Goal: Task Accomplishment & Management: Manage account settings

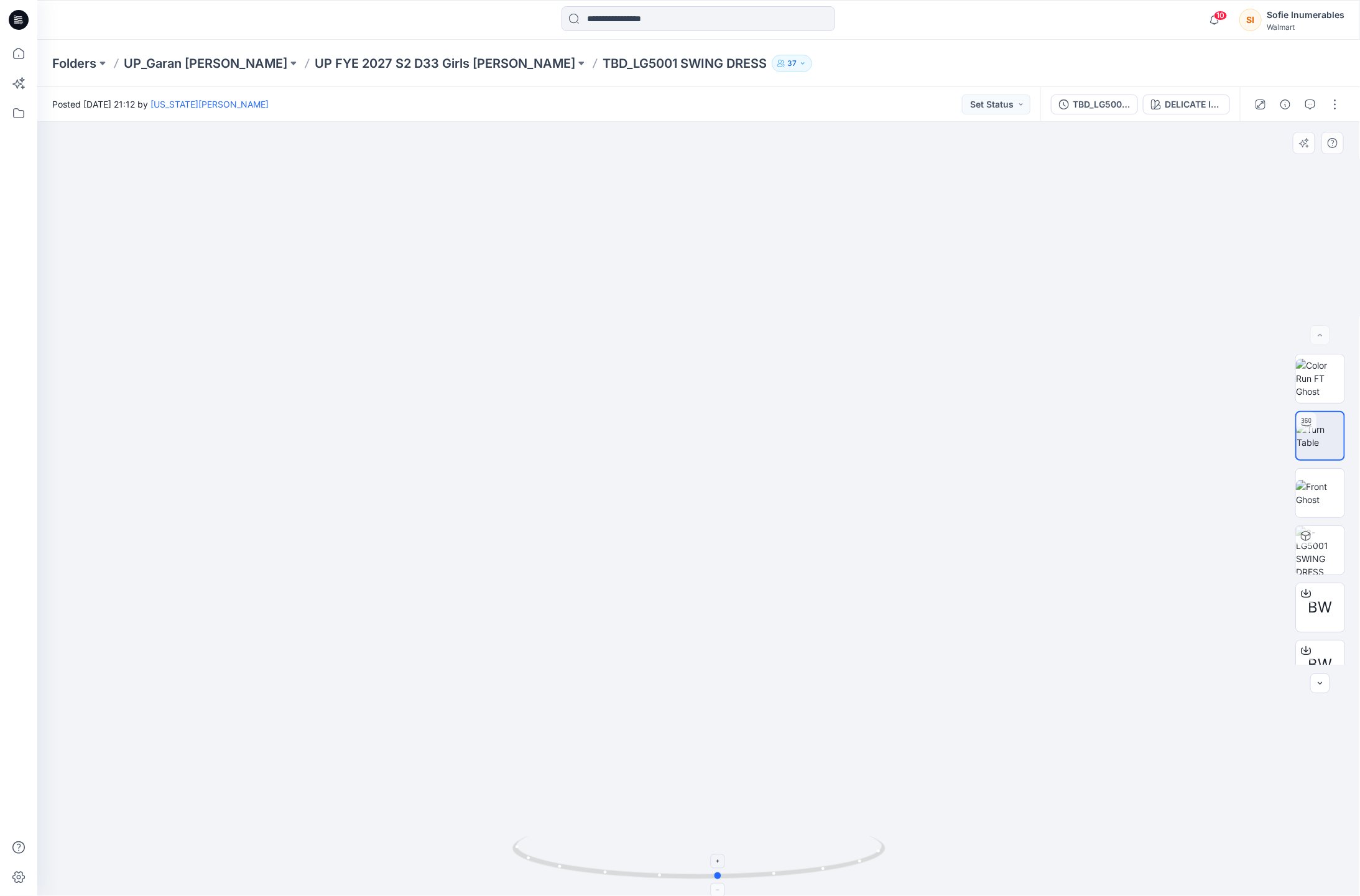
drag, startPoint x: 706, startPoint y: 877, endPoint x: 716, endPoint y: 839, distance: 39.3
click at [719, 856] on icon at bounding box center [700, 859] width 377 height 46
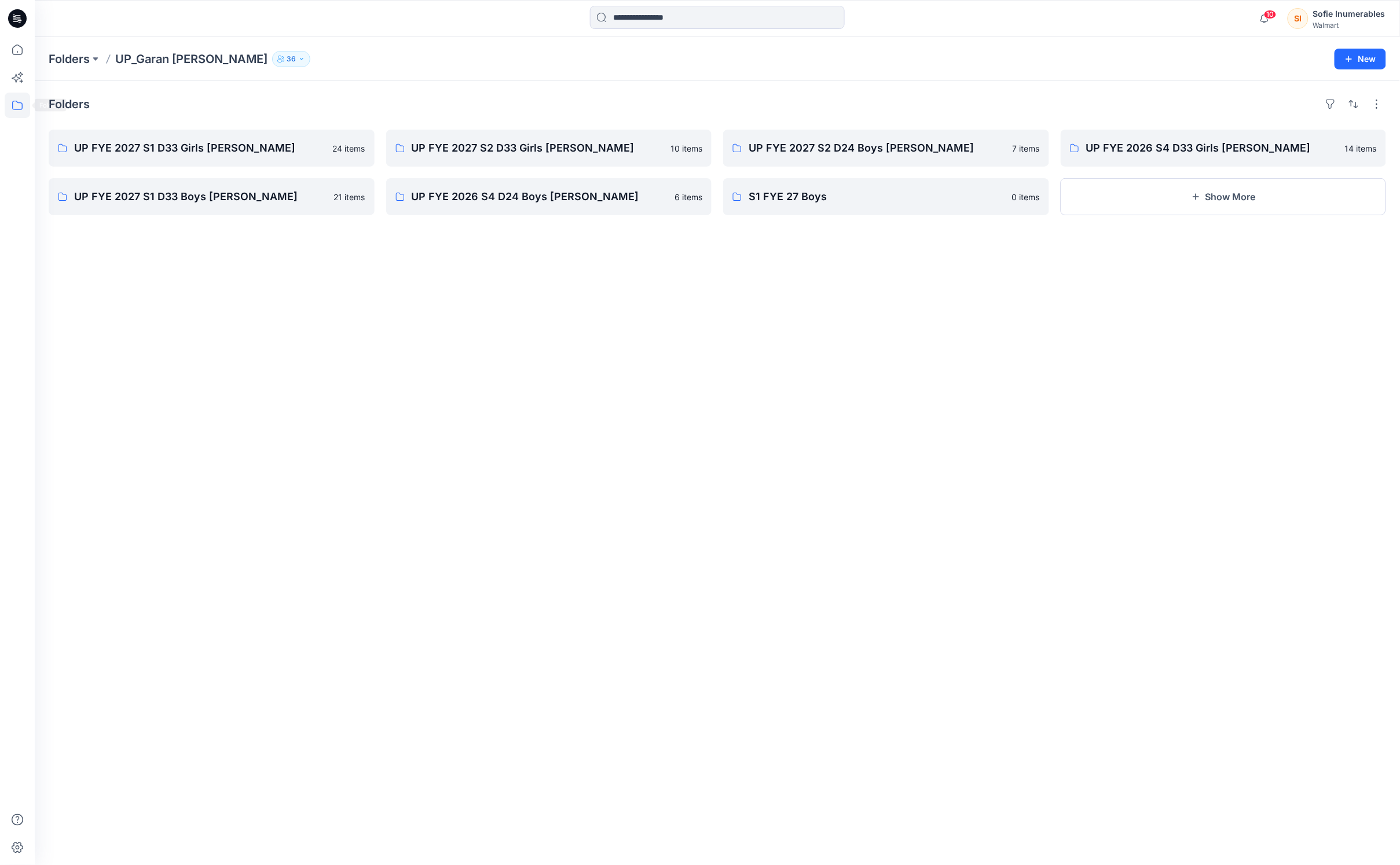
click at [17, 102] on icon at bounding box center [16, 104] width 25 height 25
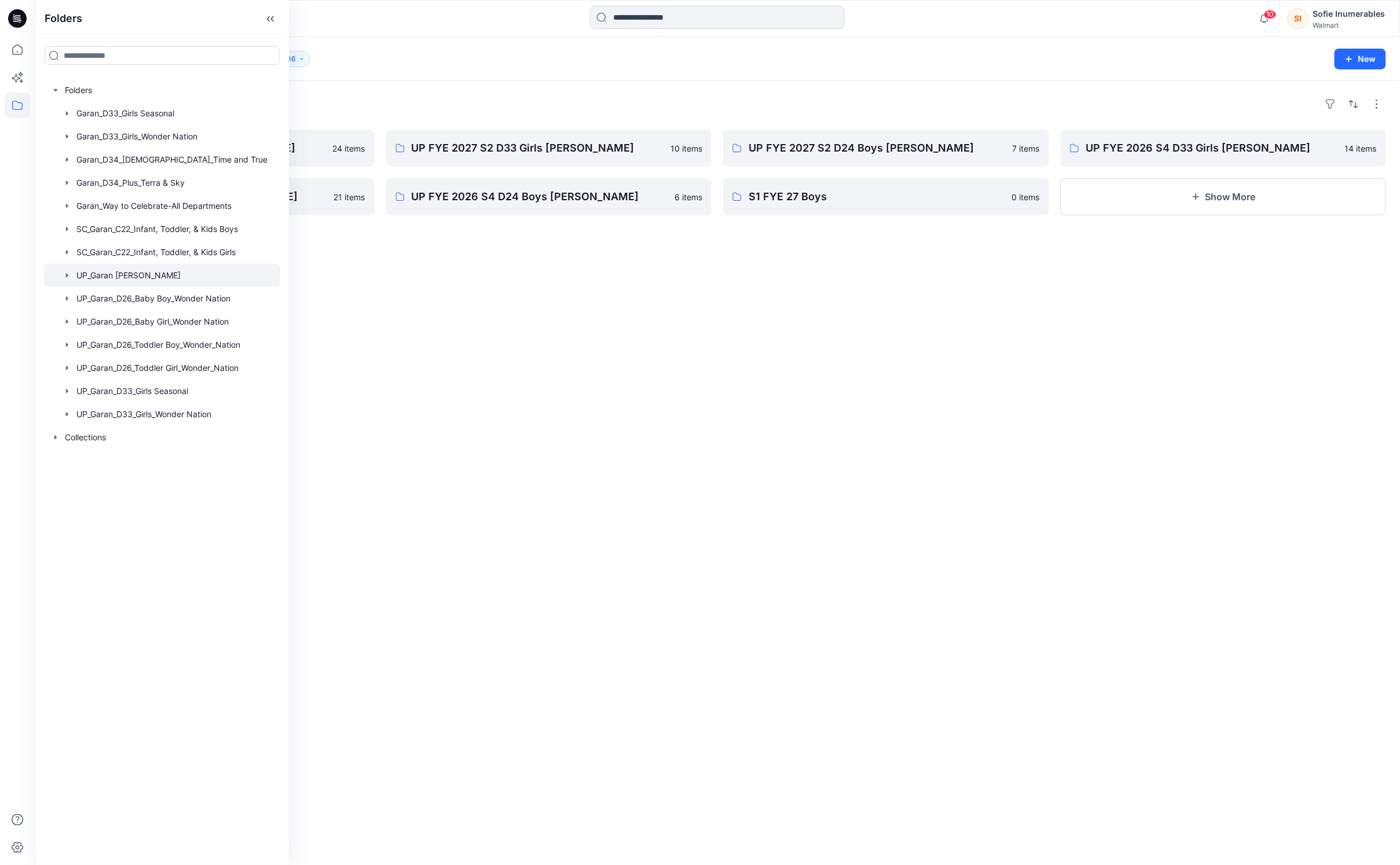
click at [72, 280] on icon "button" at bounding box center [67, 275] width 10 height 9
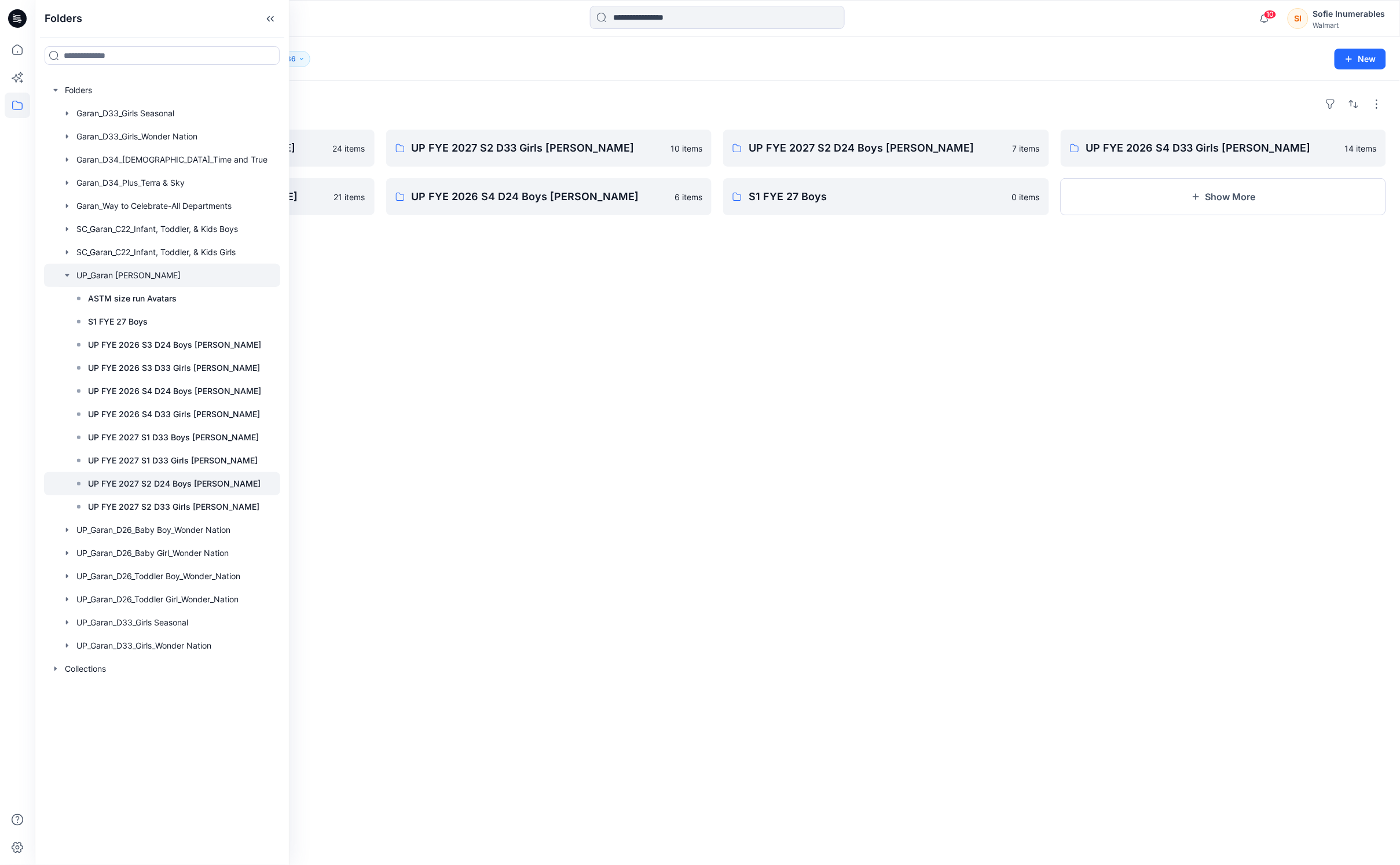
click at [136, 490] on p "UP FYE 2027 S2 D24 Boys Littles" at bounding box center [174, 483] width 173 height 14
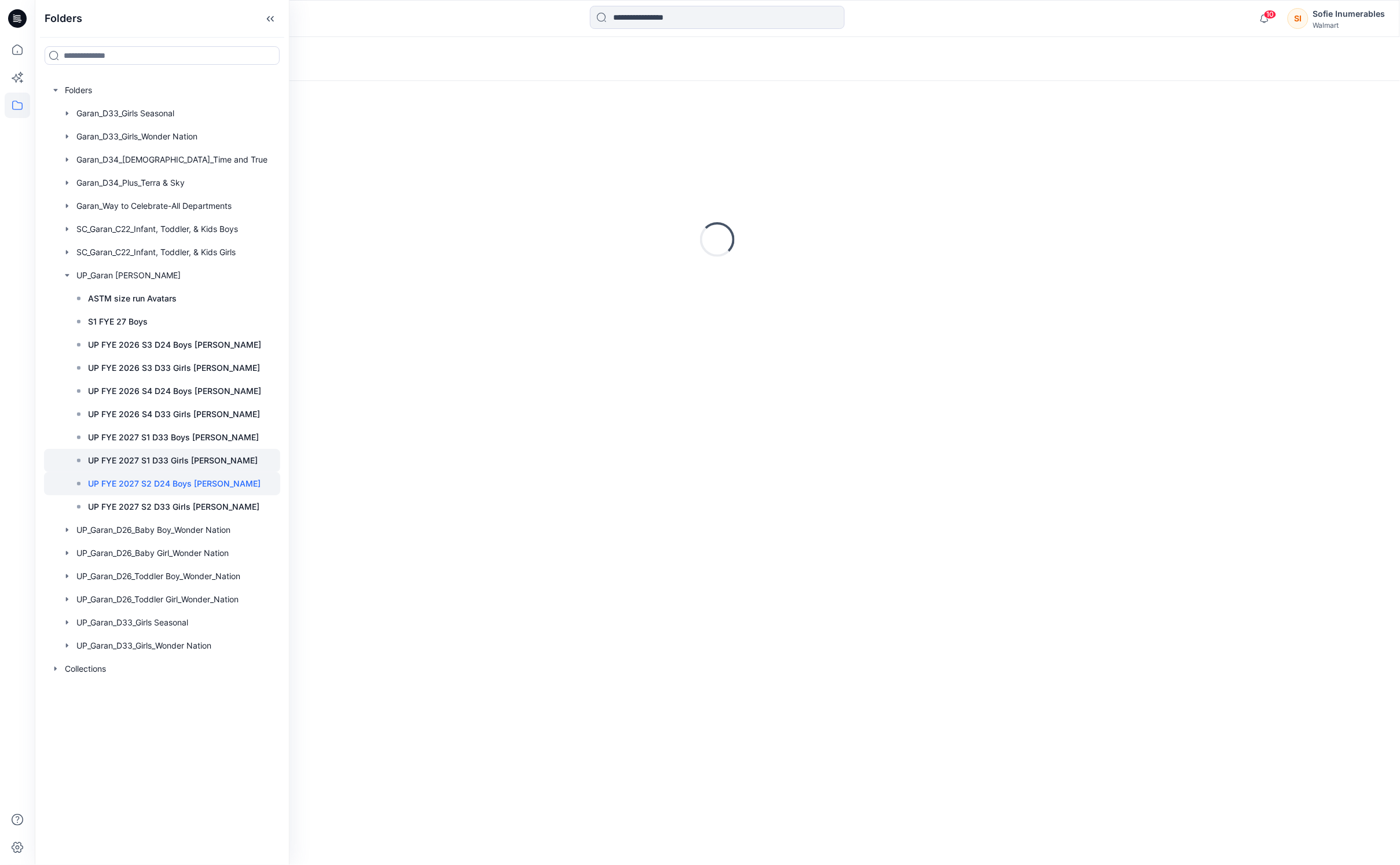
click at [154, 468] on p "UP FYE 2027 S1 D33 Girls [PERSON_NAME]" at bounding box center [173, 461] width 169 height 14
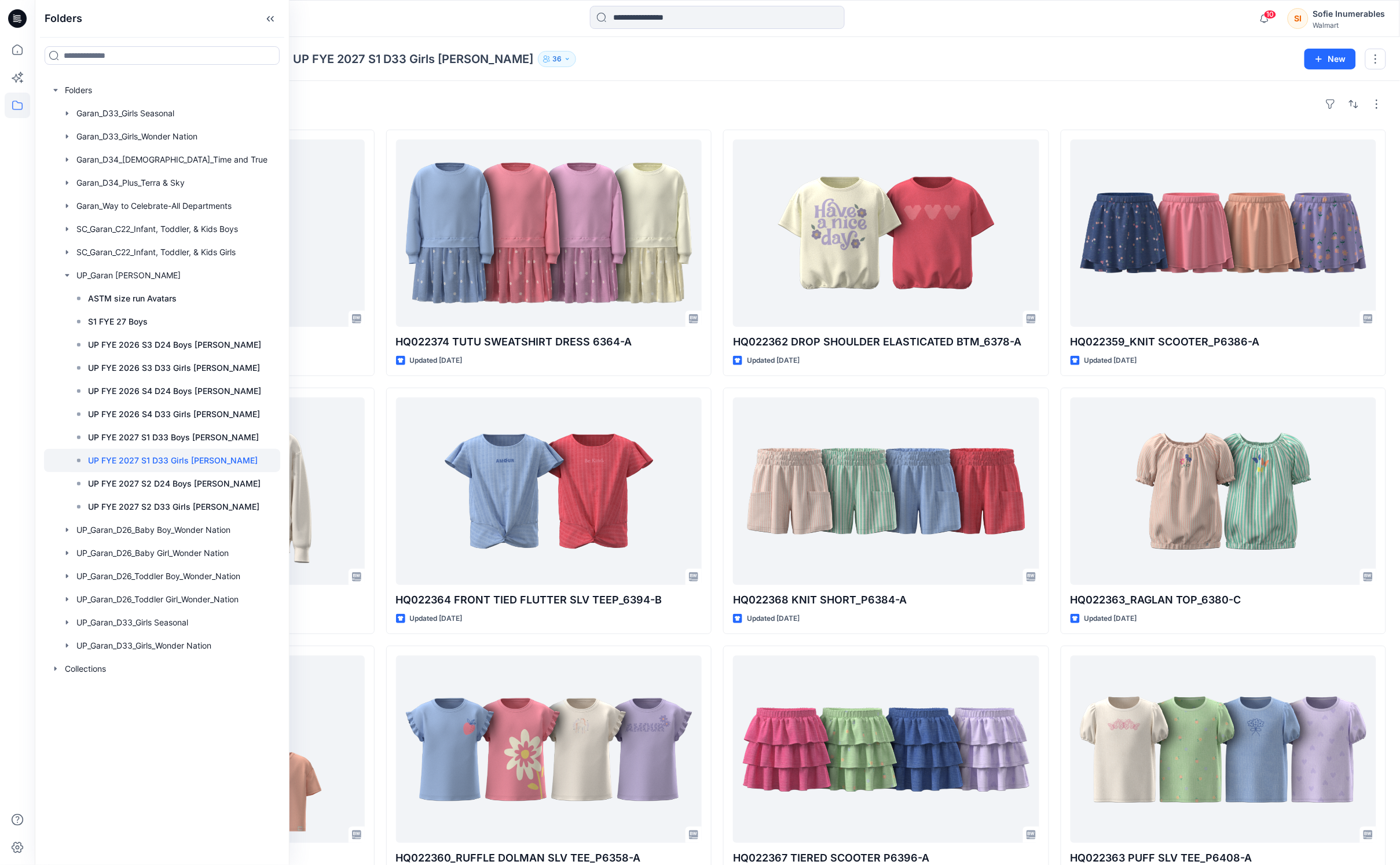
click at [538, 54] on button "36" at bounding box center [557, 59] width 38 height 16
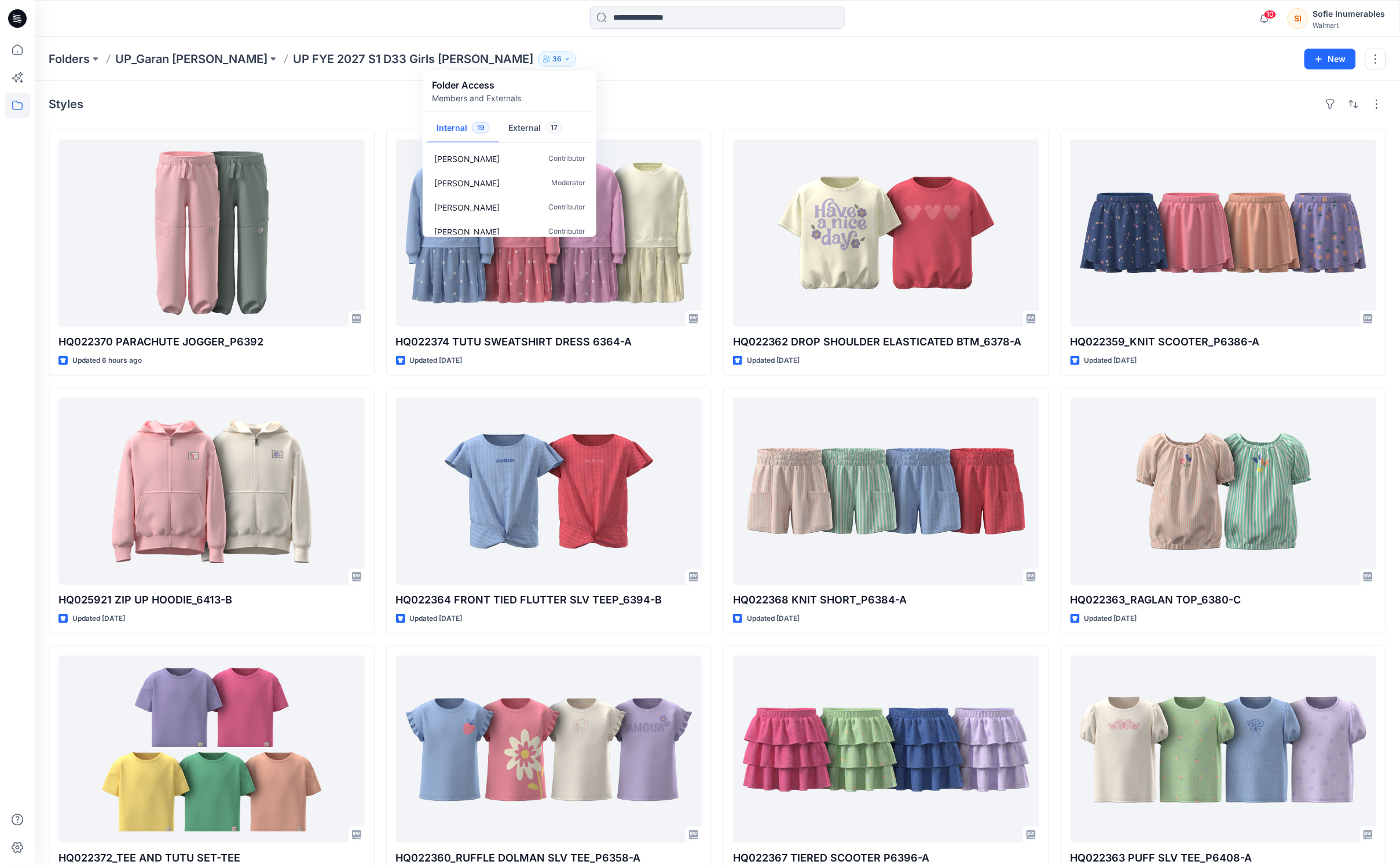
scroll to position [375, 0]
click at [544, 135] on button "External 17" at bounding box center [535, 129] width 73 height 29
click at [449, 127] on button "Internal 19" at bounding box center [463, 129] width 72 height 29
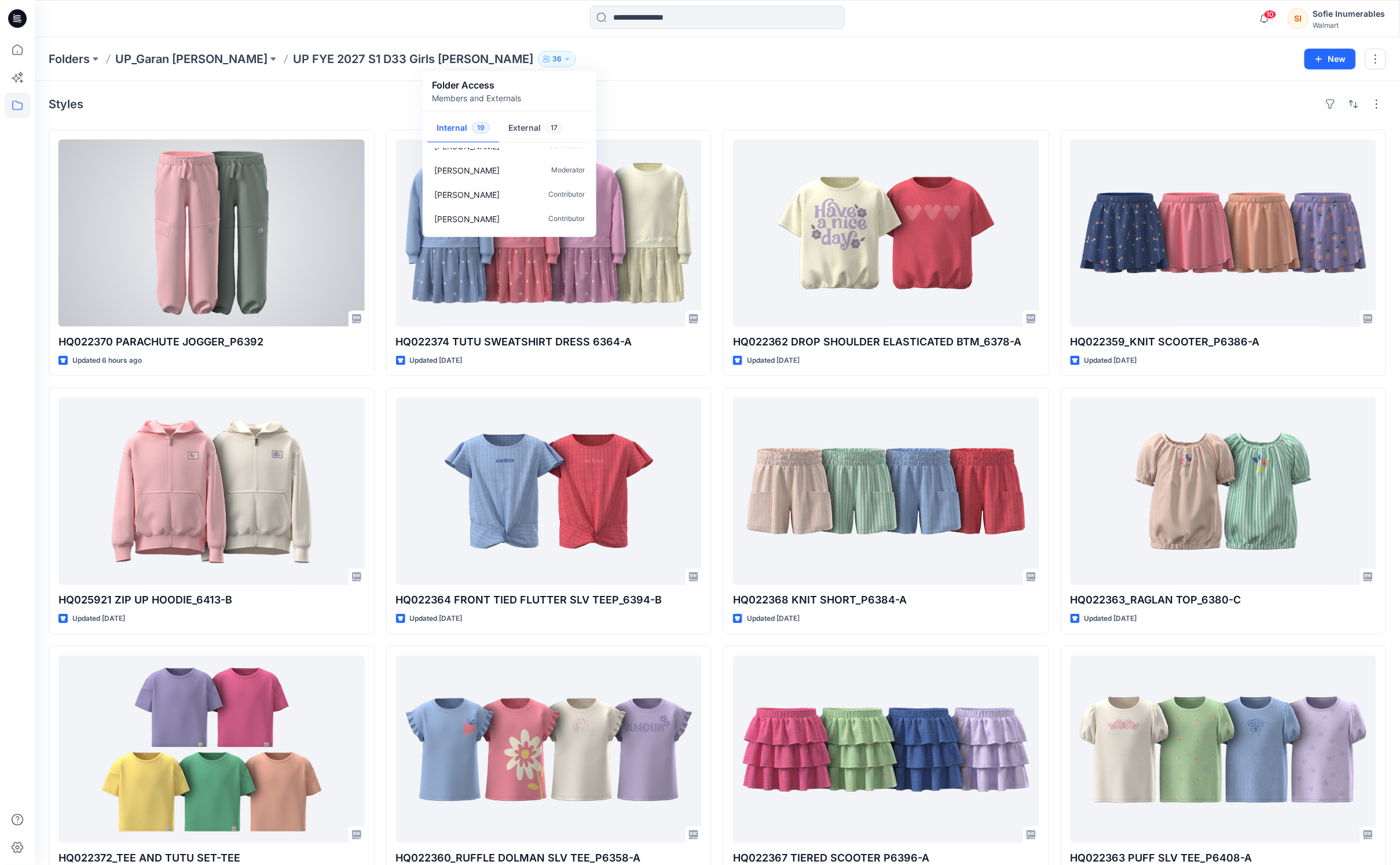
scroll to position [49, 0]
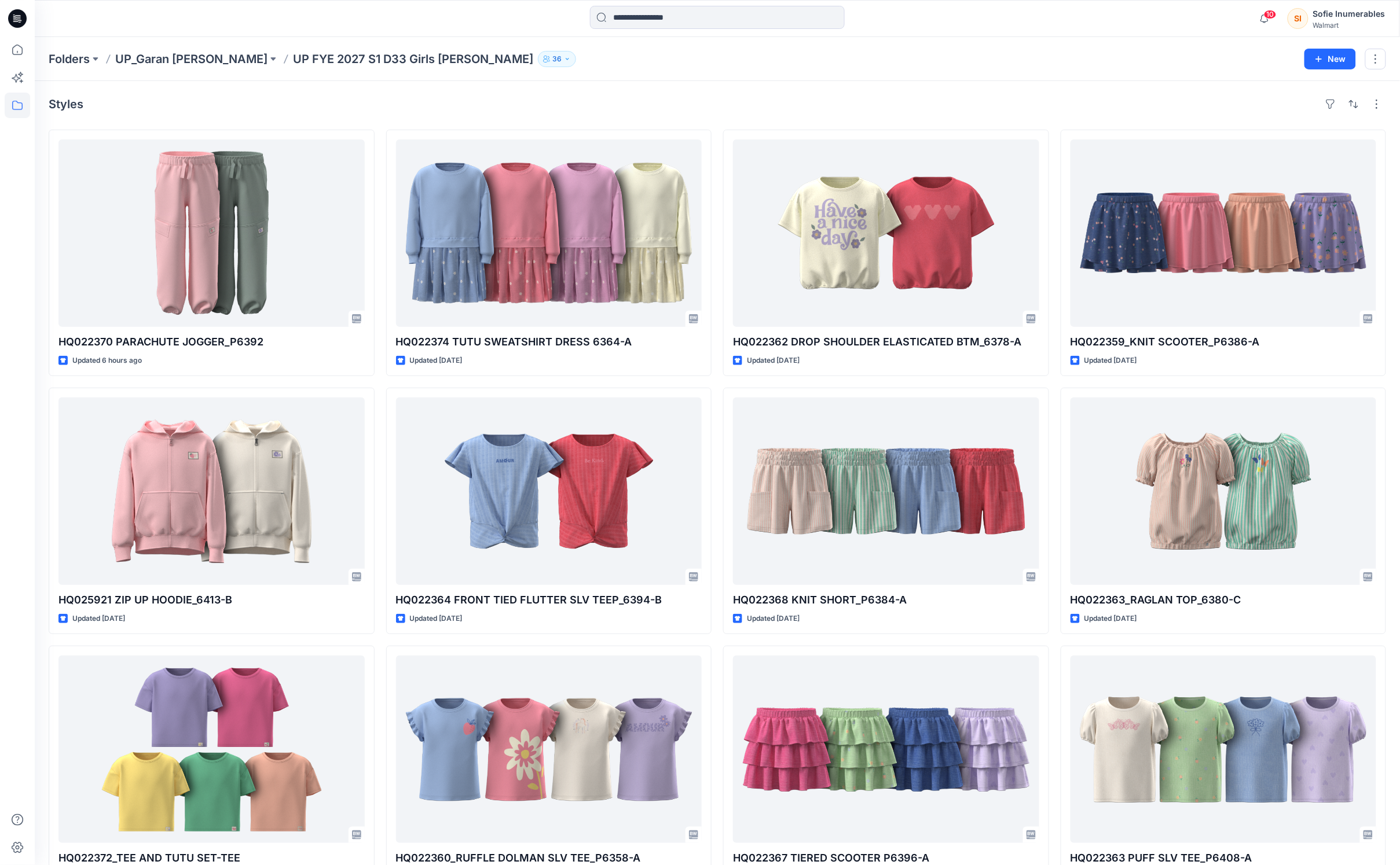
click at [543, 60] on icon "button" at bounding box center [547, 59] width 7 height 7
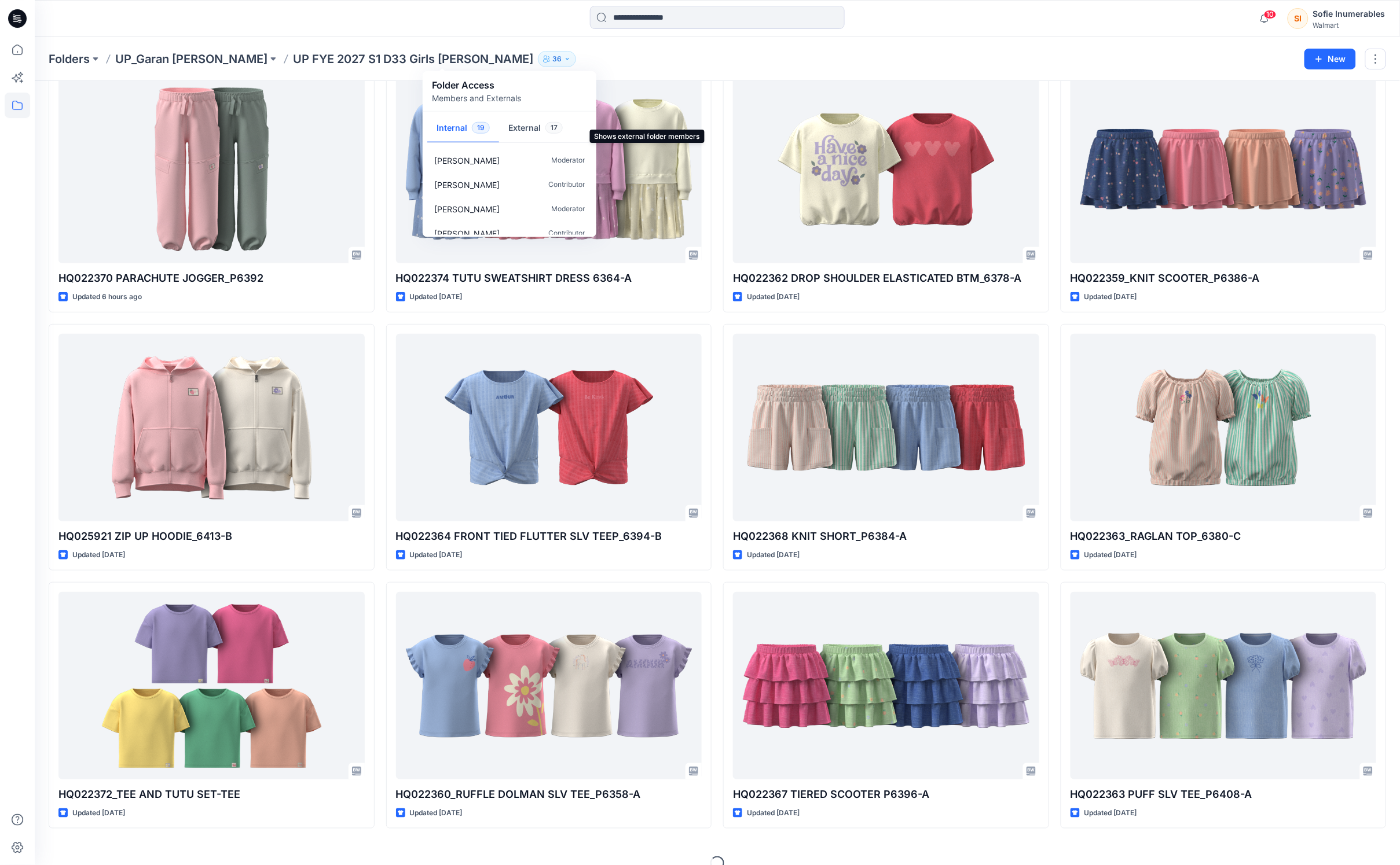
click at [525, 135] on button "External 17" at bounding box center [535, 129] width 73 height 29
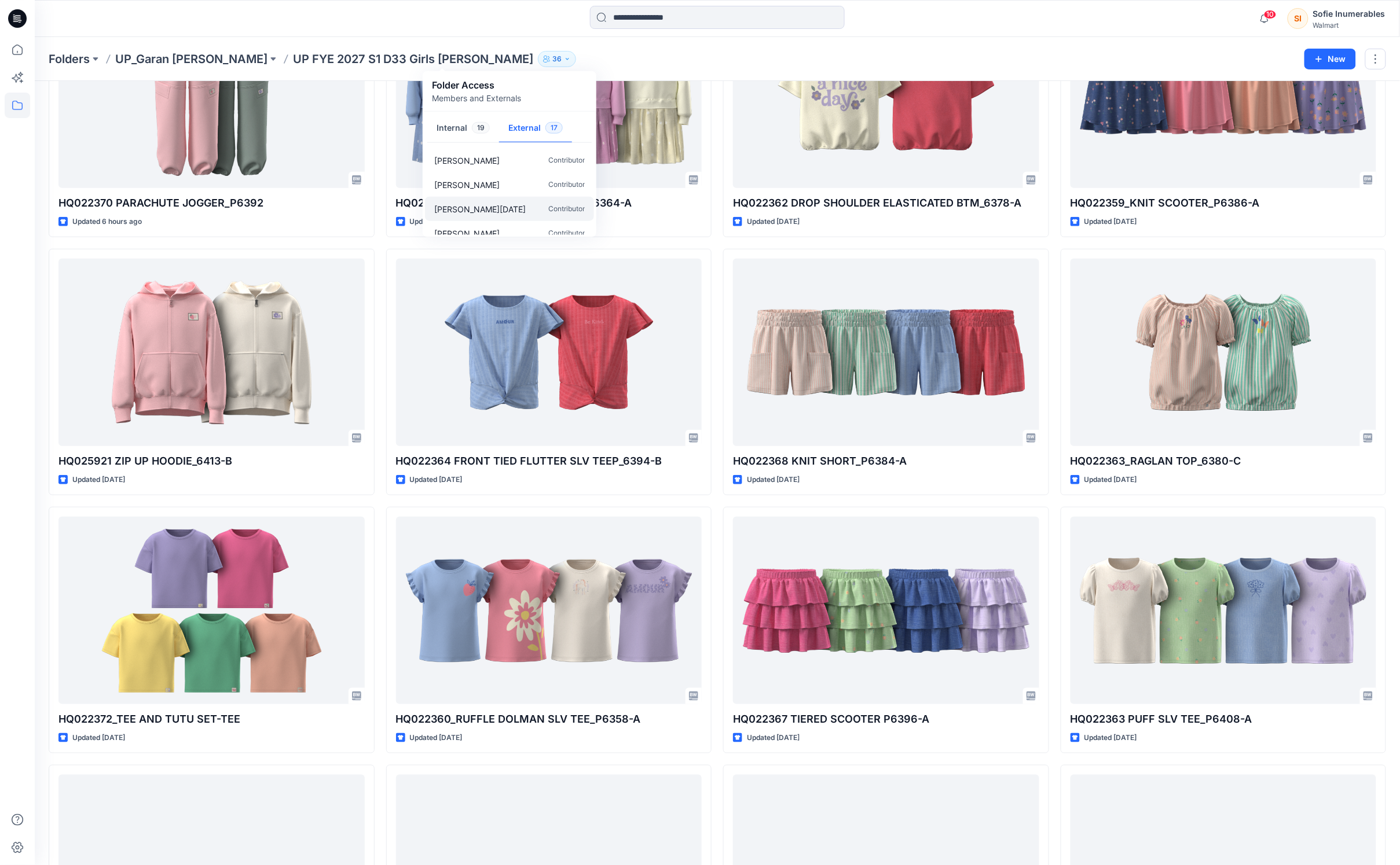
scroll to position [308, 0]
click at [528, 229] on div "Emahnuyah Noel Contributor" at bounding box center [510, 217] width 169 height 24
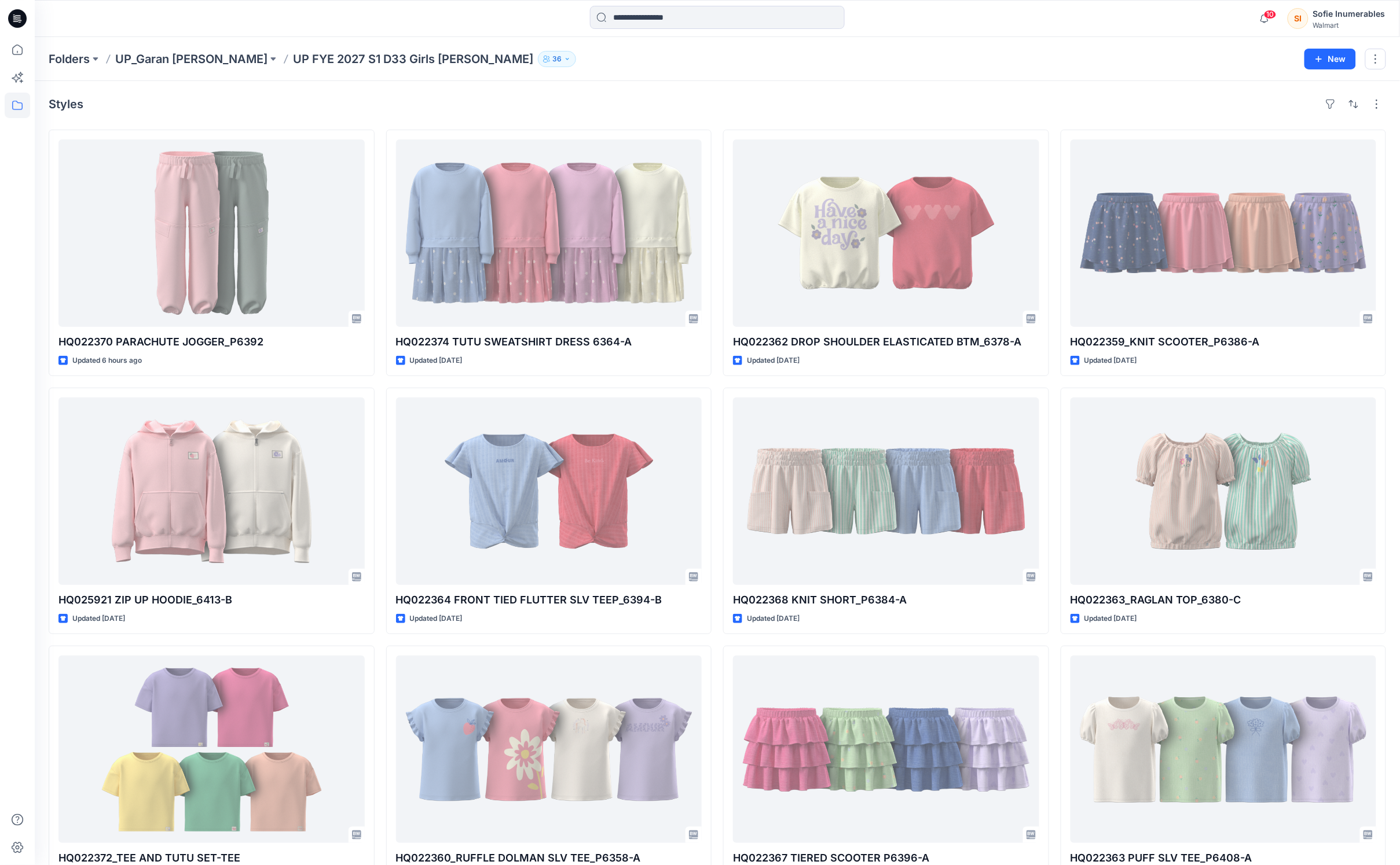
scroll to position [139, 0]
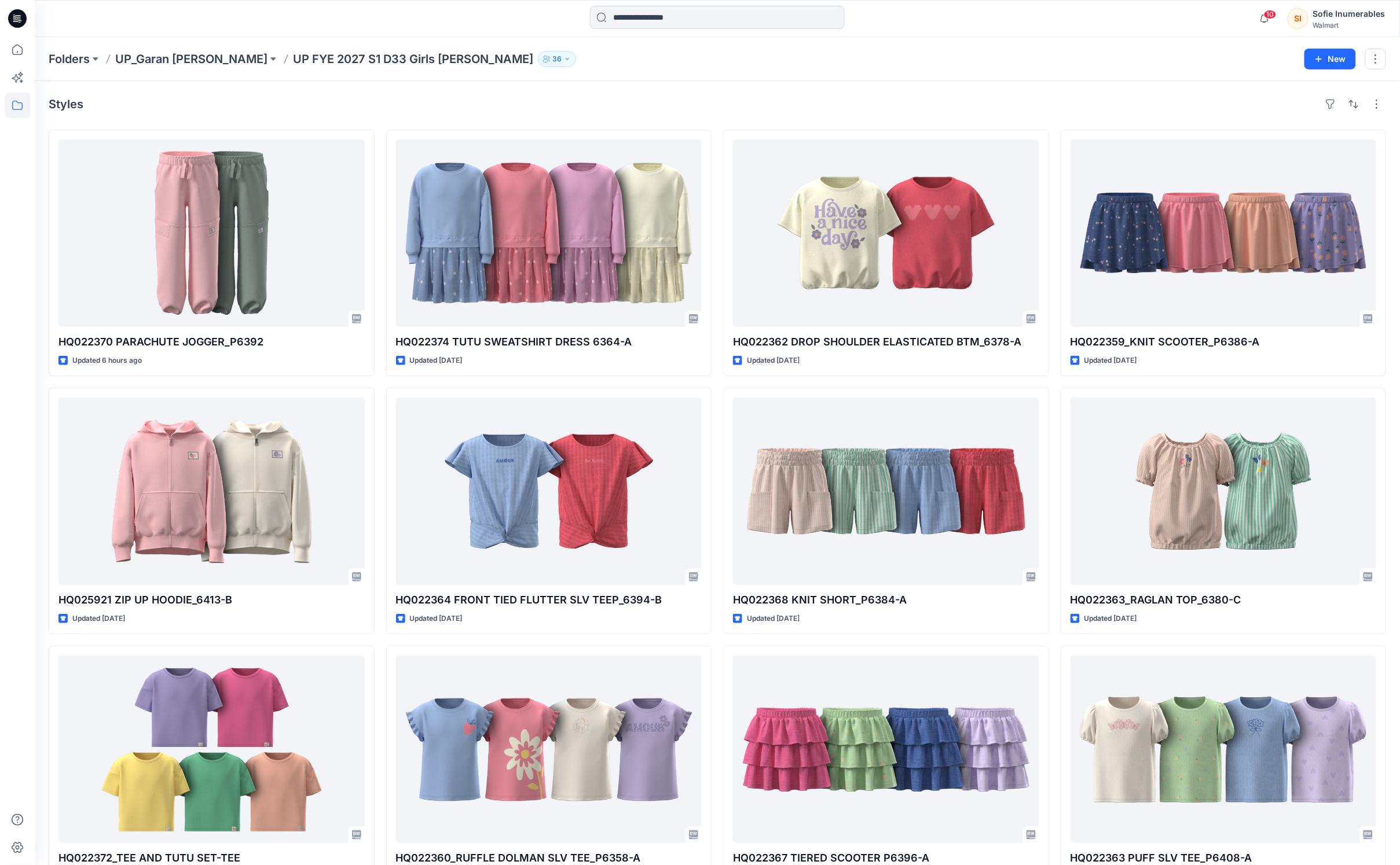
click at [538, 65] on button "36" at bounding box center [557, 59] width 38 height 16
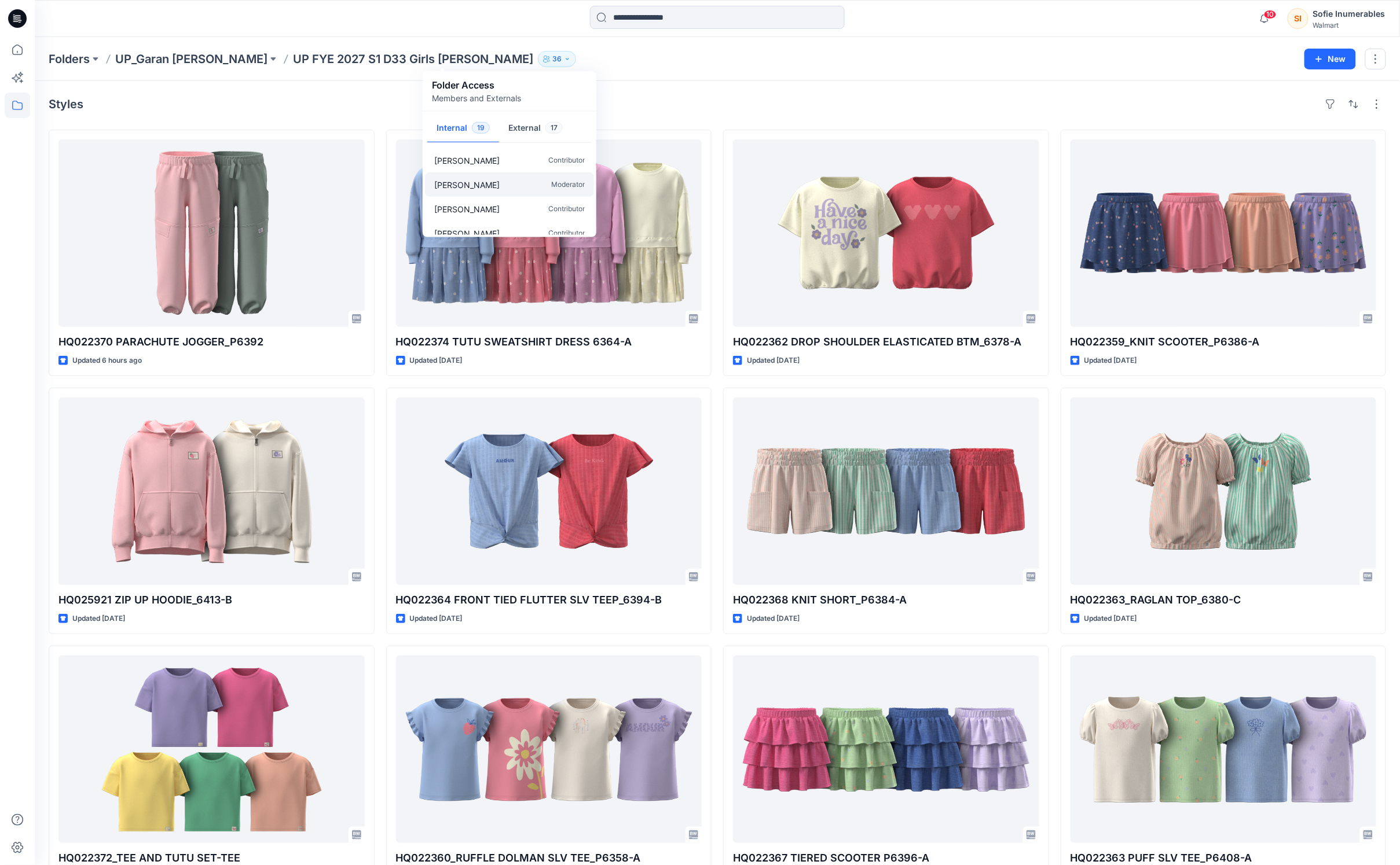
scroll to position [375, 0]
click at [536, 132] on button "External 17" at bounding box center [535, 129] width 73 height 29
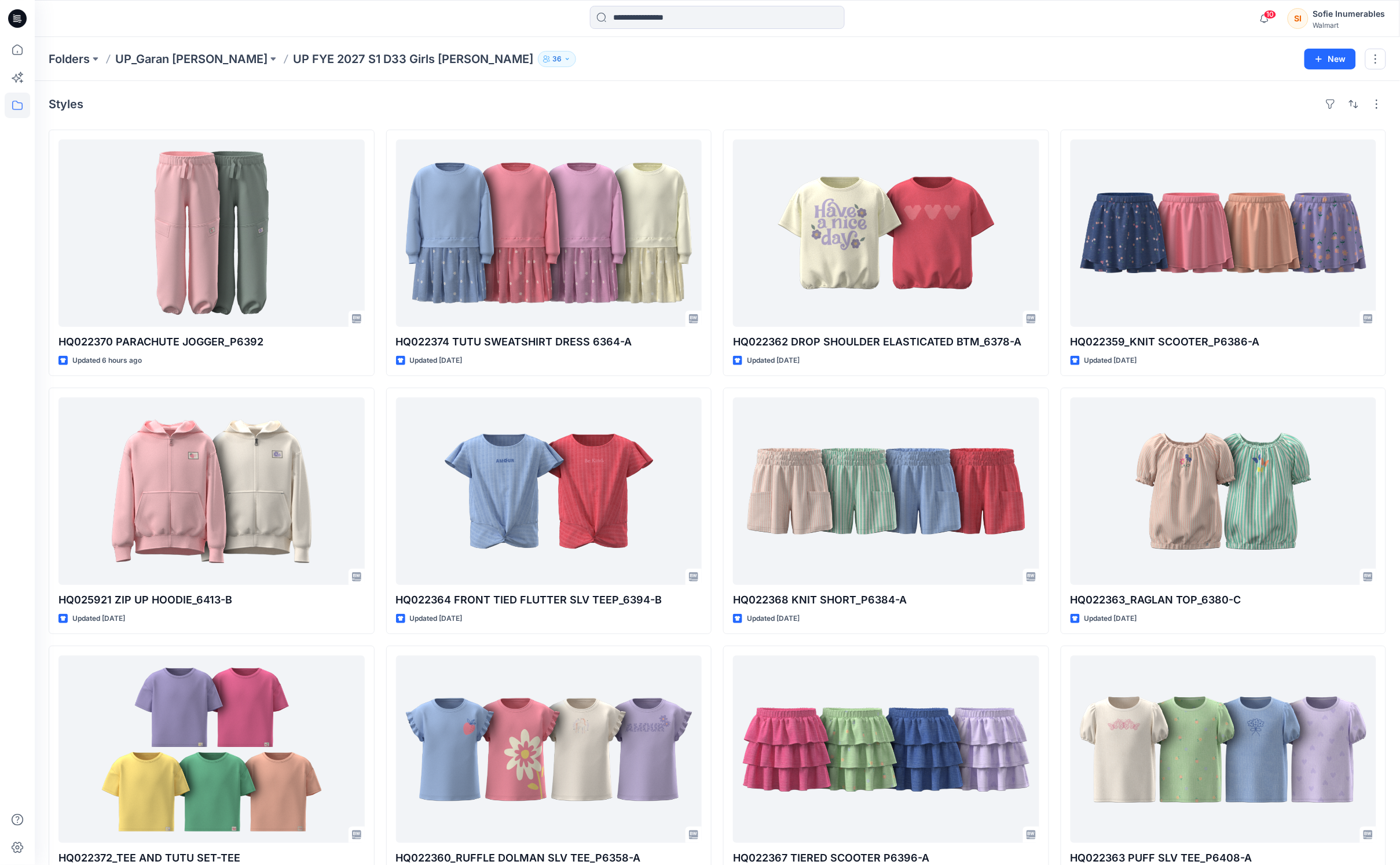
click at [538, 58] on button "36" at bounding box center [557, 59] width 38 height 16
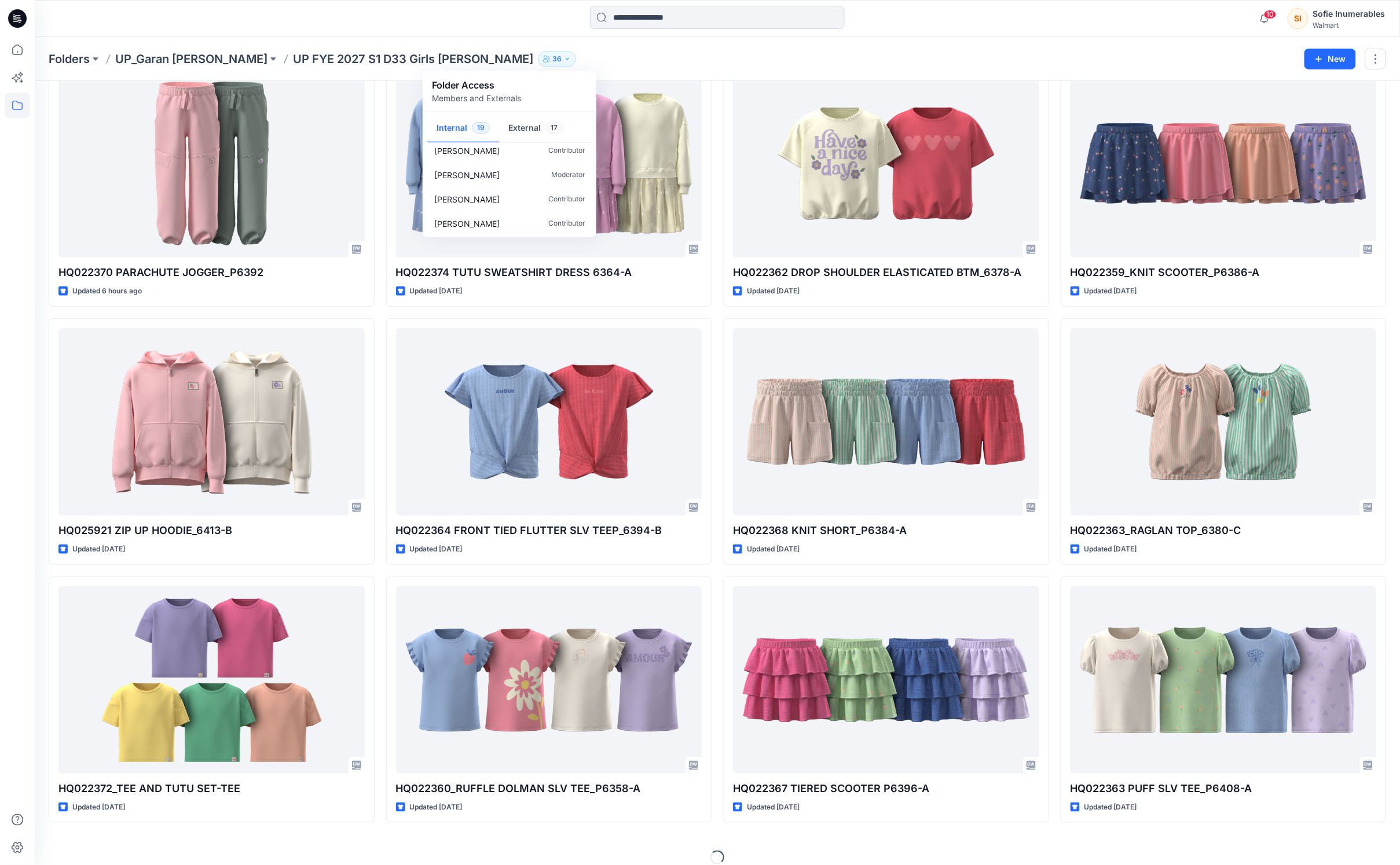
scroll to position [78, 0]
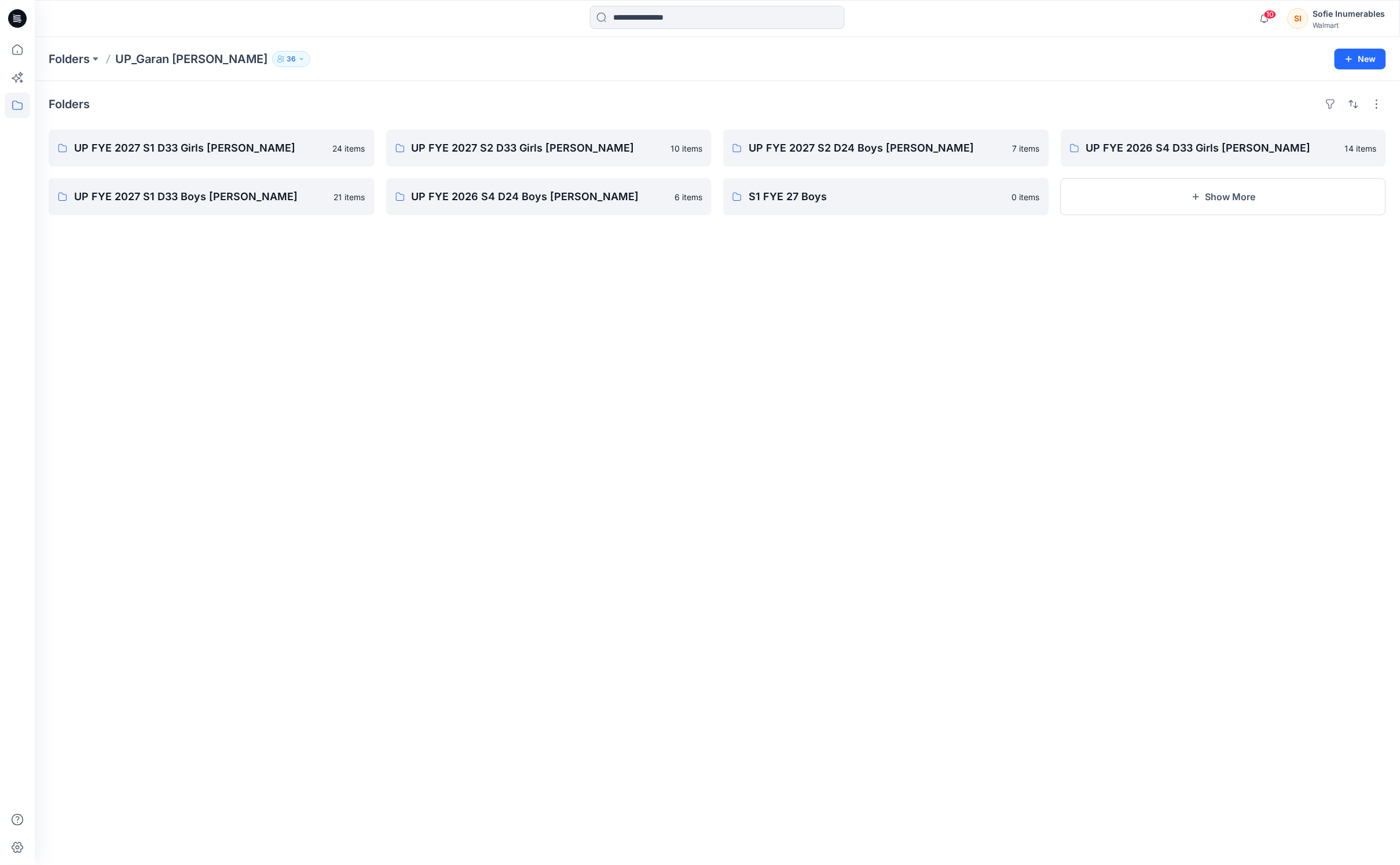
click at [277, 58] on icon "button" at bounding box center [281, 59] width 7 height 7
click at [341, 132] on button "External 17" at bounding box center [326, 129] width 73 height 29
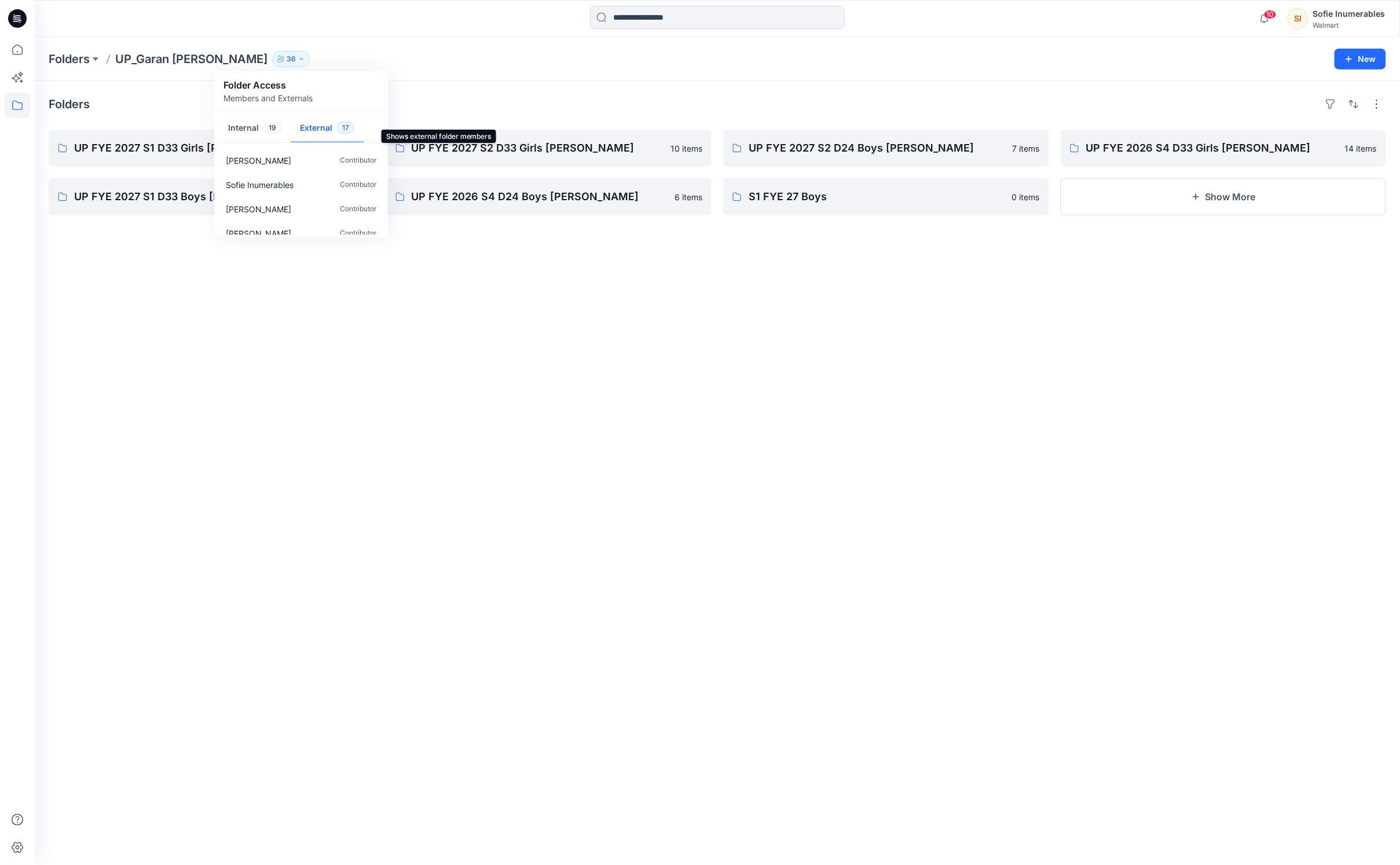
drag, startPoint x: 438, startPoint y: 327, endPoint x: 439, endPoint y: 319, distance: 8.1
click at [439, 319] on div "Folders UP FYE 2027 S1 D33 Girls [PERSON_NAME] 24 items UP FYE 2027 S1 D33 Boys…" at bounding box center [717, 473] width 1365 height 784
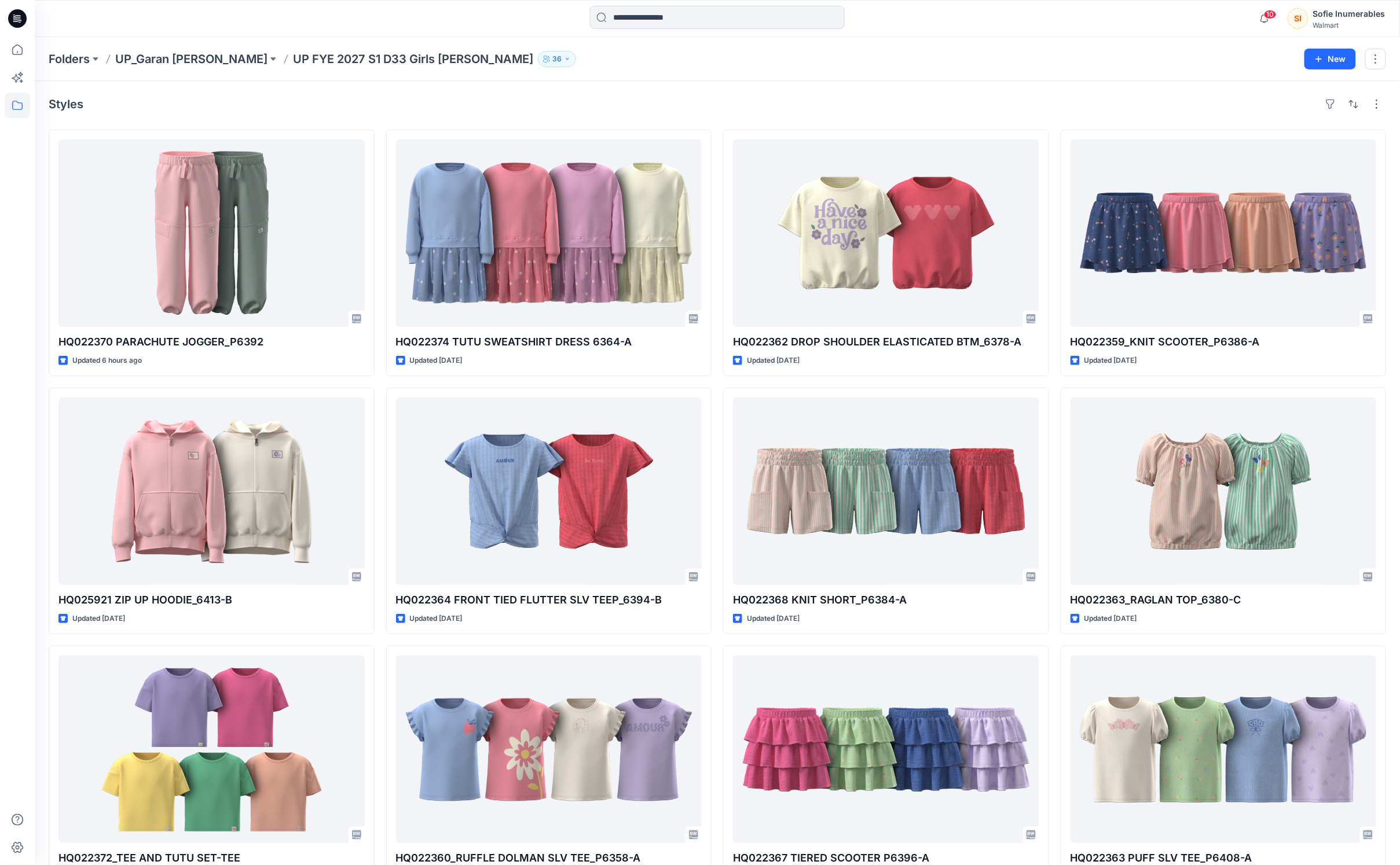
click at [564, 59] on icon "button" at bounding box center [567, 59] width 7 height 7
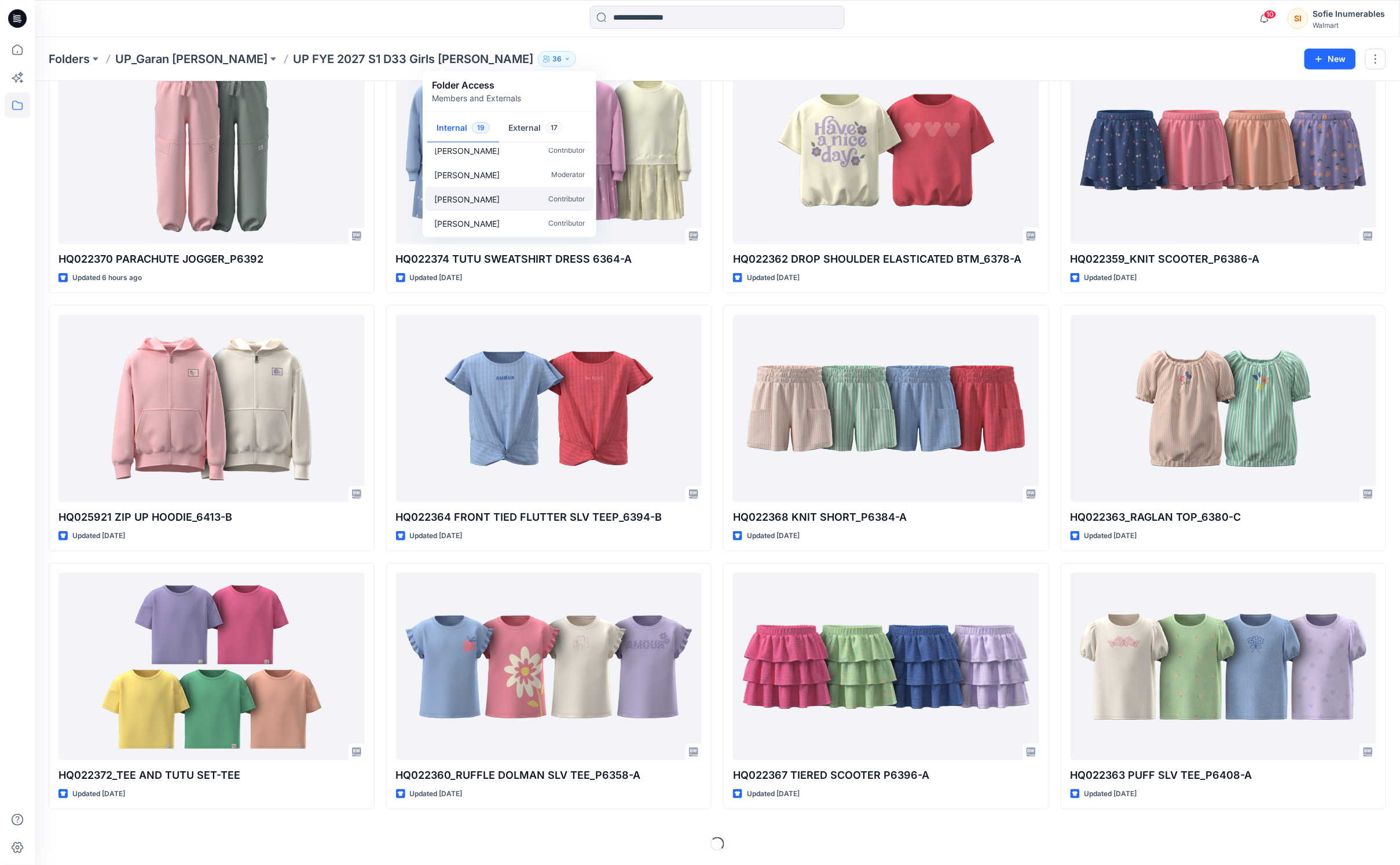
scroll to position [139, 0]
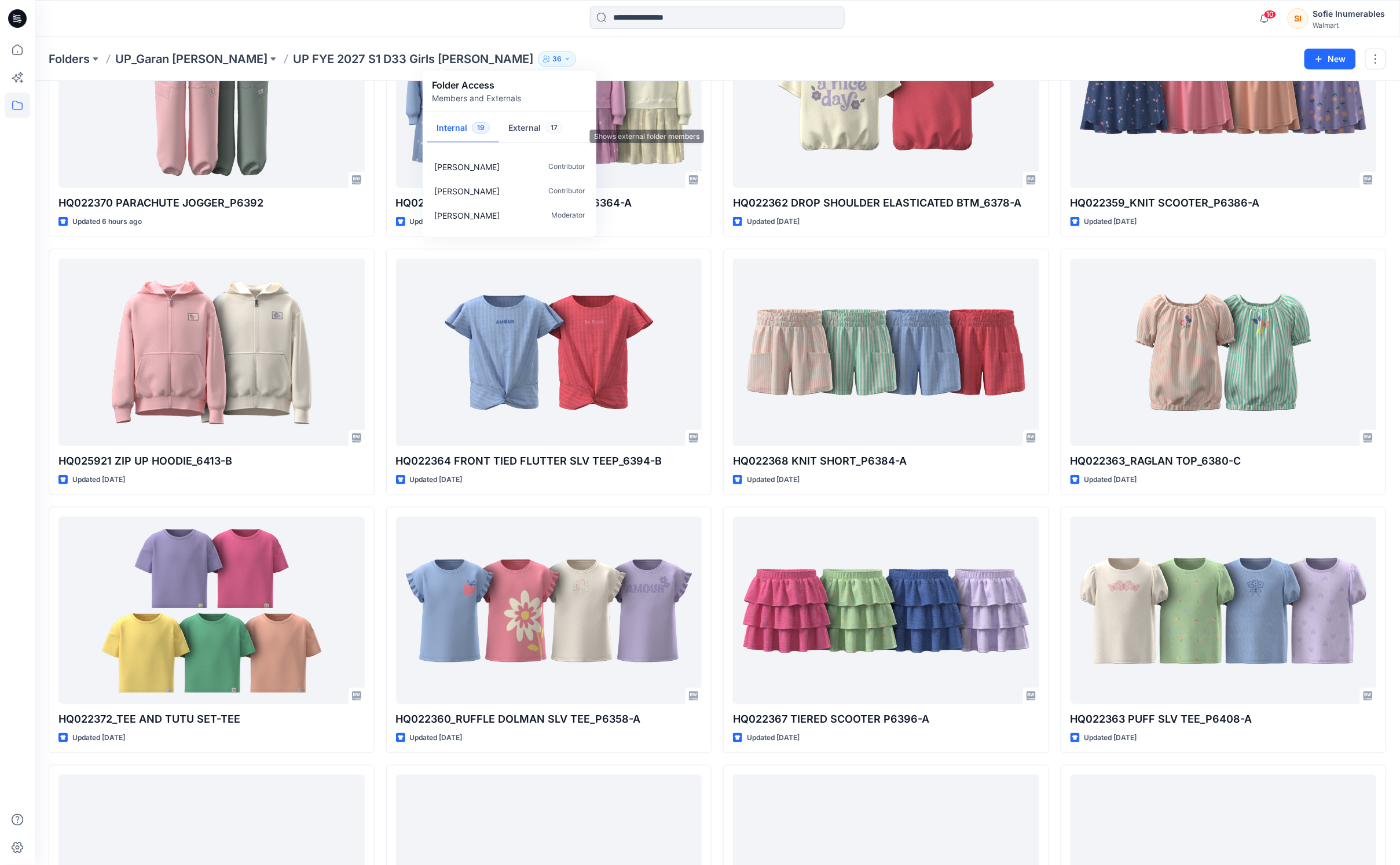
click at [545, 136] on button "External 17" at bounding box center [535, 129] width 73 height 29
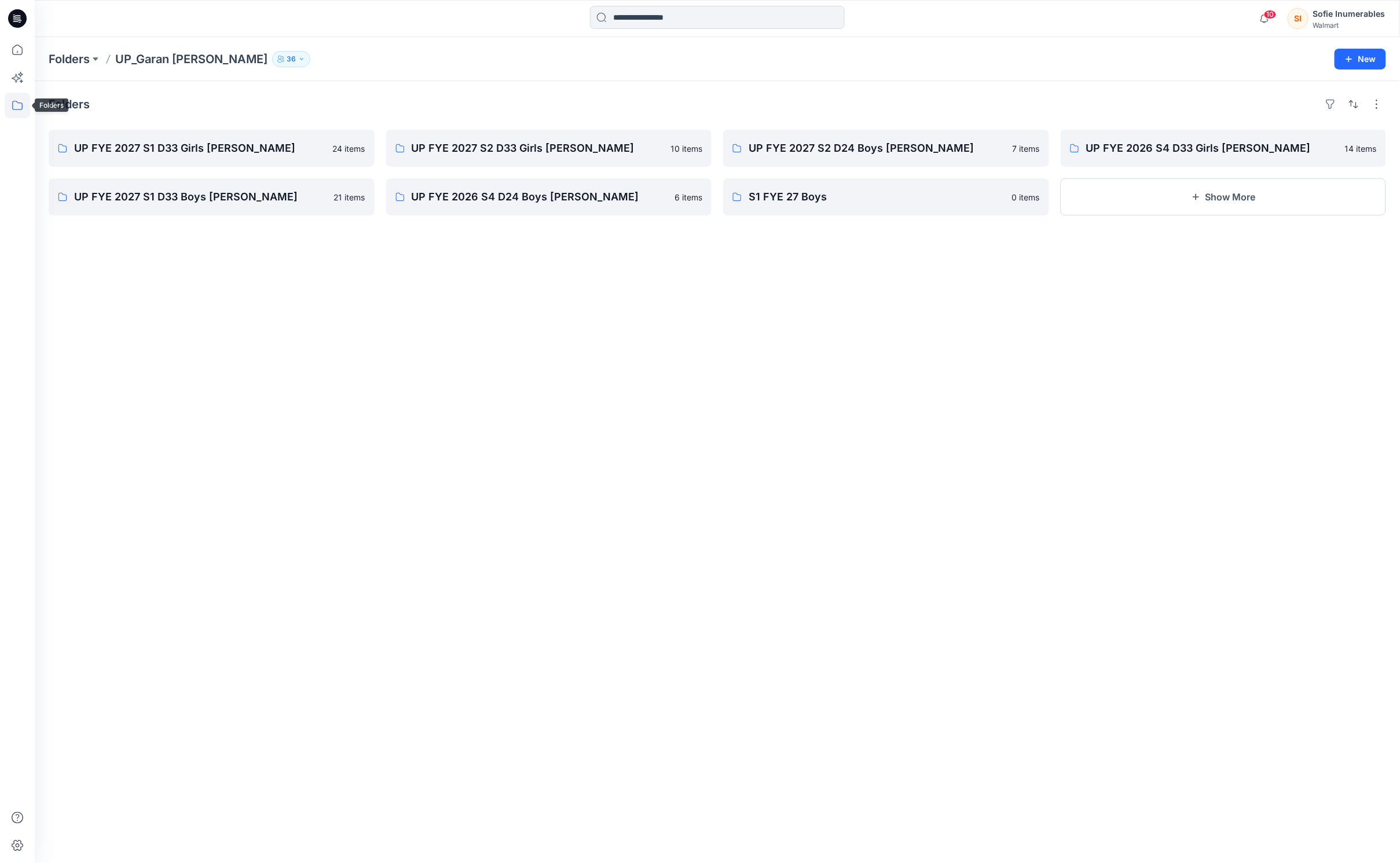
click at [14, 106] on icon at bounding box center [16, 105] width 25 height 25
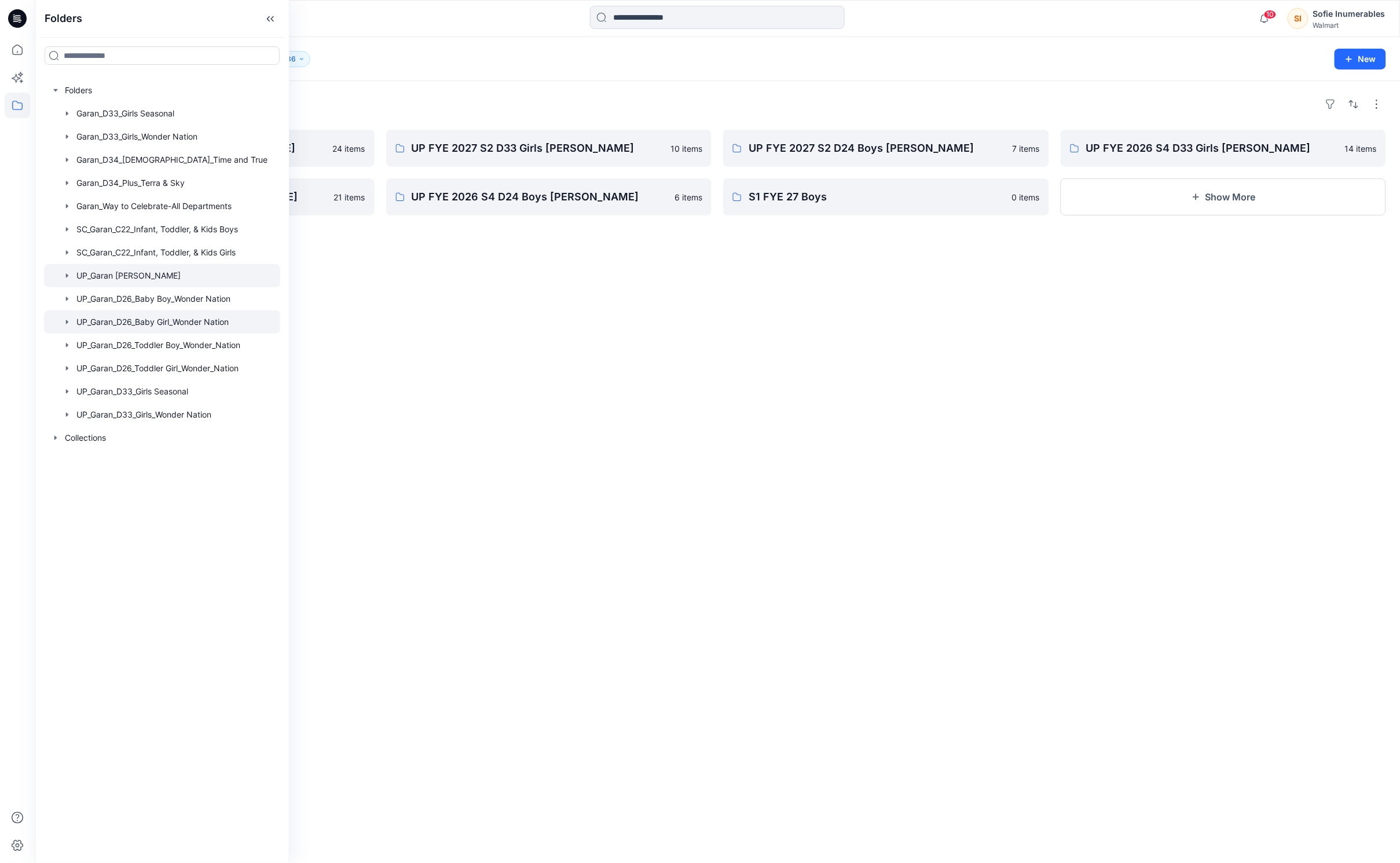
click at [80, 333] on div at bounding box center [162, 321] width 236 height 23
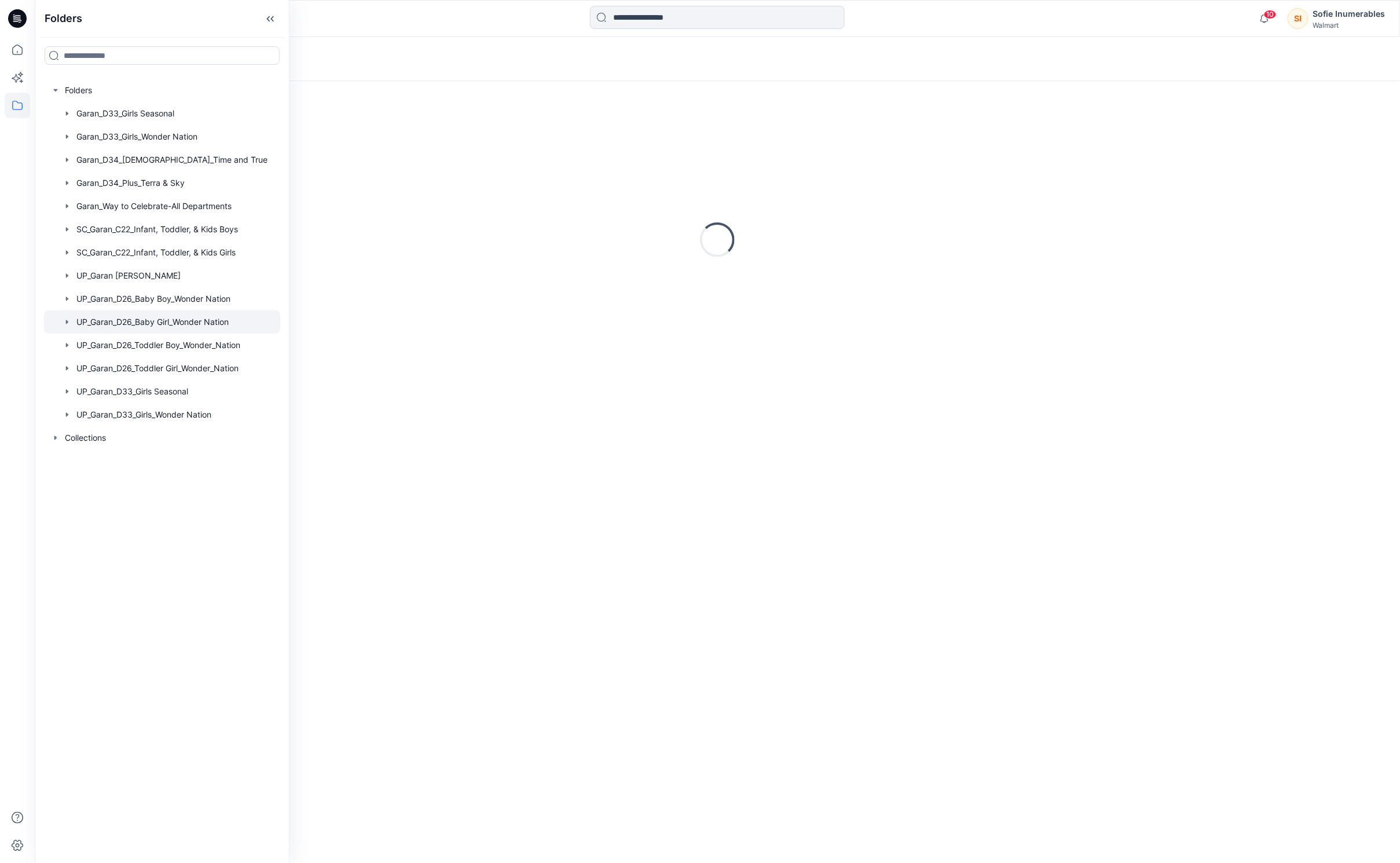
click at [69, 327] on icon "button" at bounding box center [67, 321] width 10 height 10
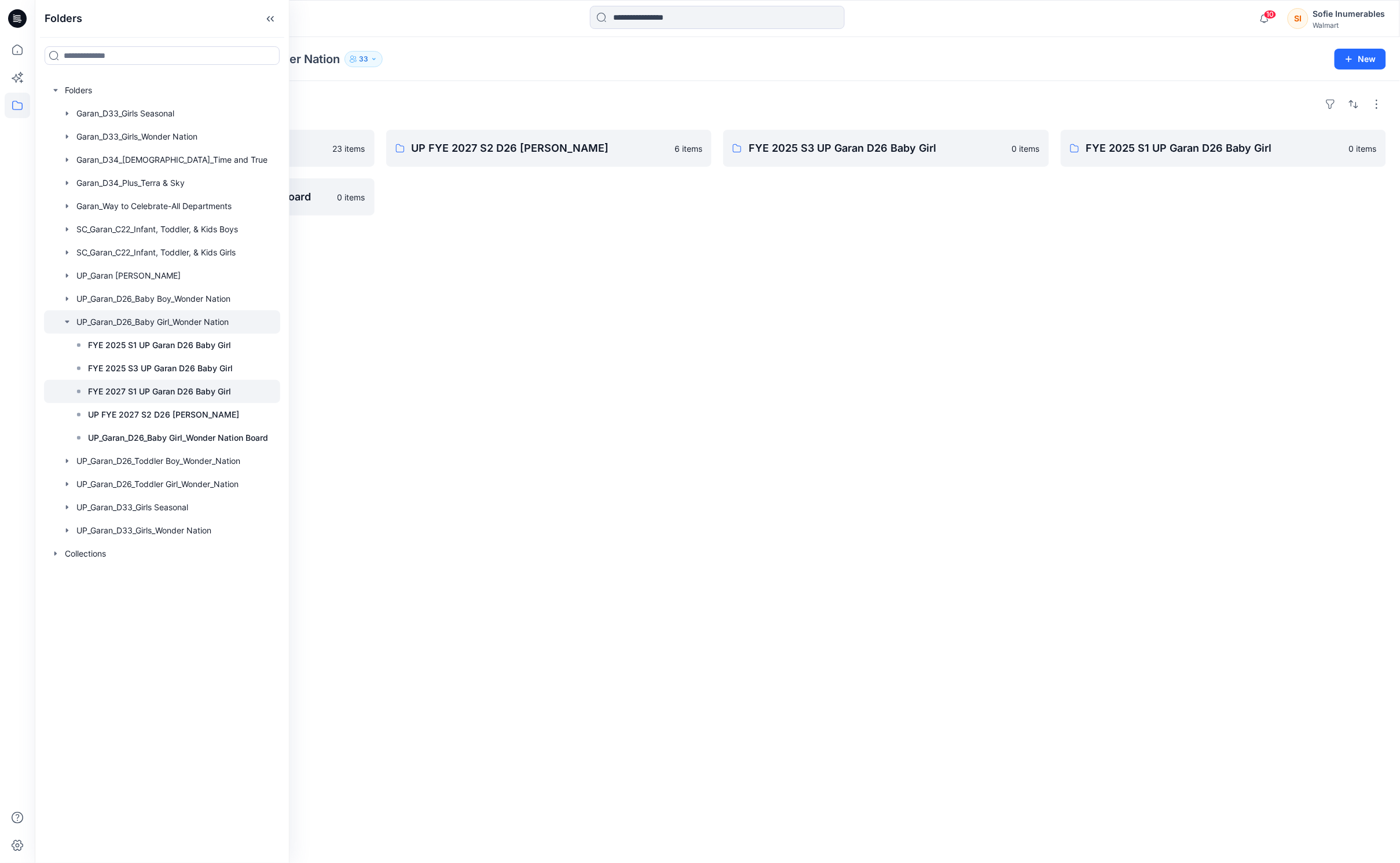
click at [129, 398] on p "FYE 2027 S1 UP Garan D26 Baby Girl" at bounding box center [160, 391] width 143 height 14
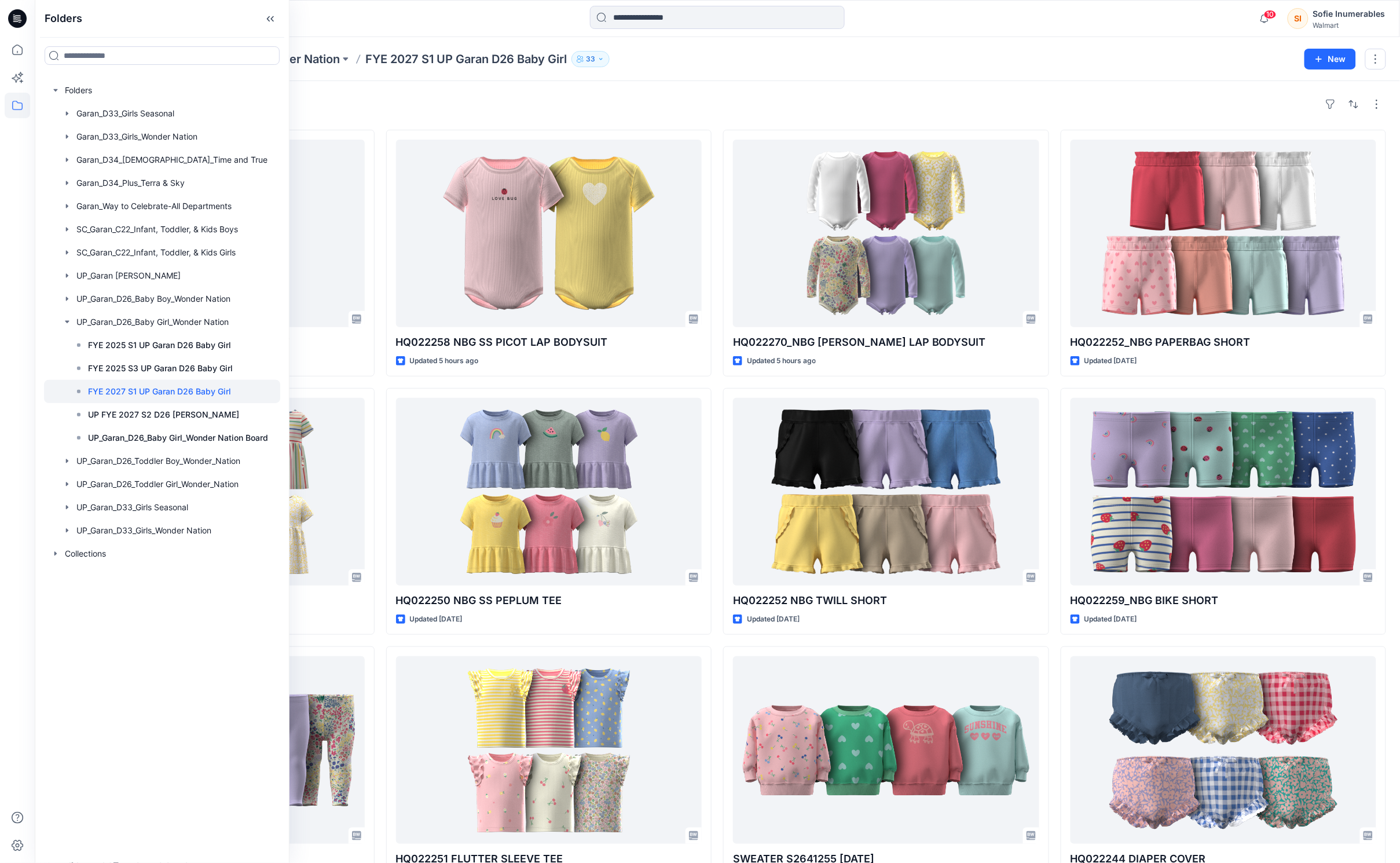
click at [1069, 108] on div "Styles" at bounding box center [717, 104] width 1337 height 18
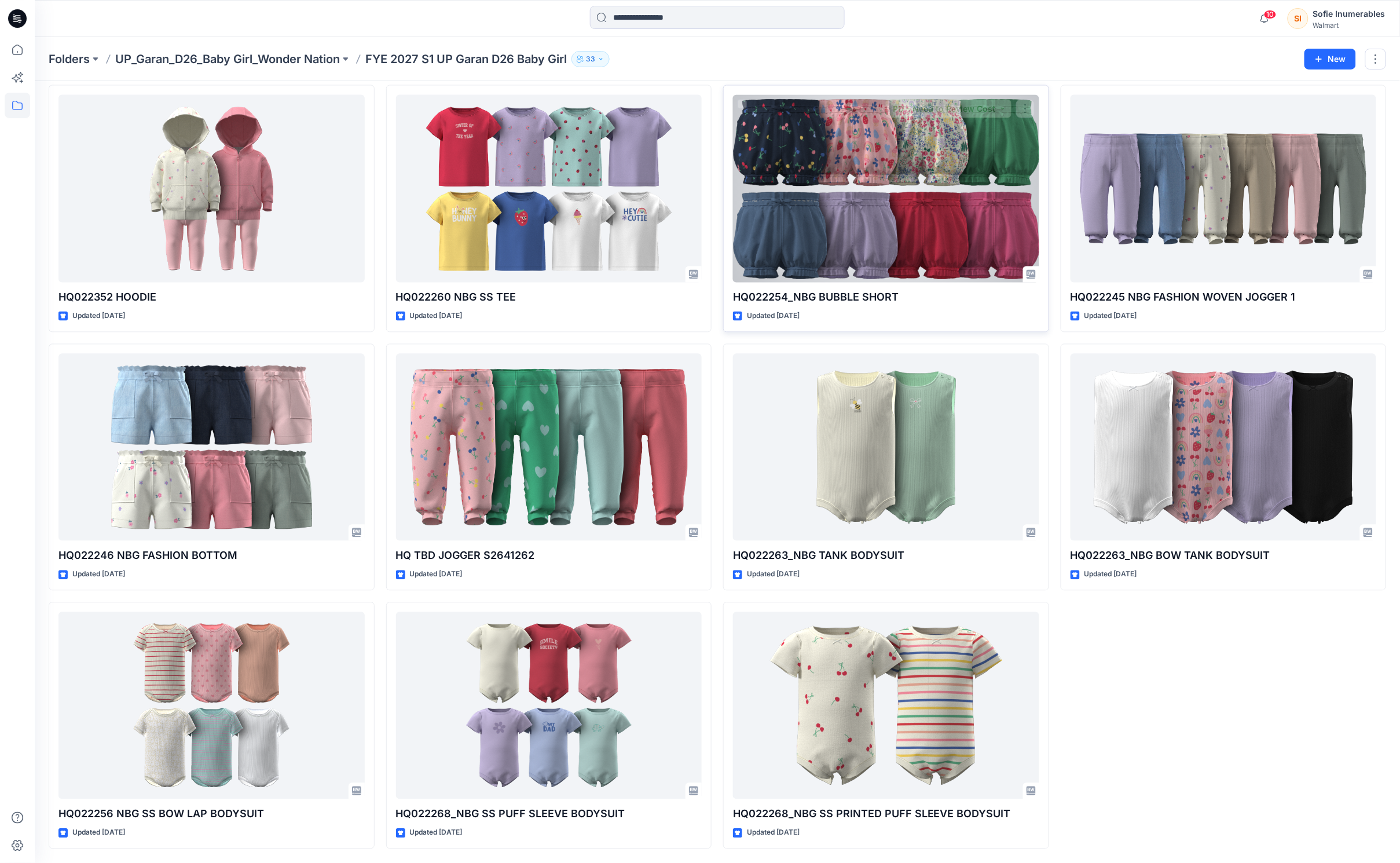
scroll to position [904, 0]
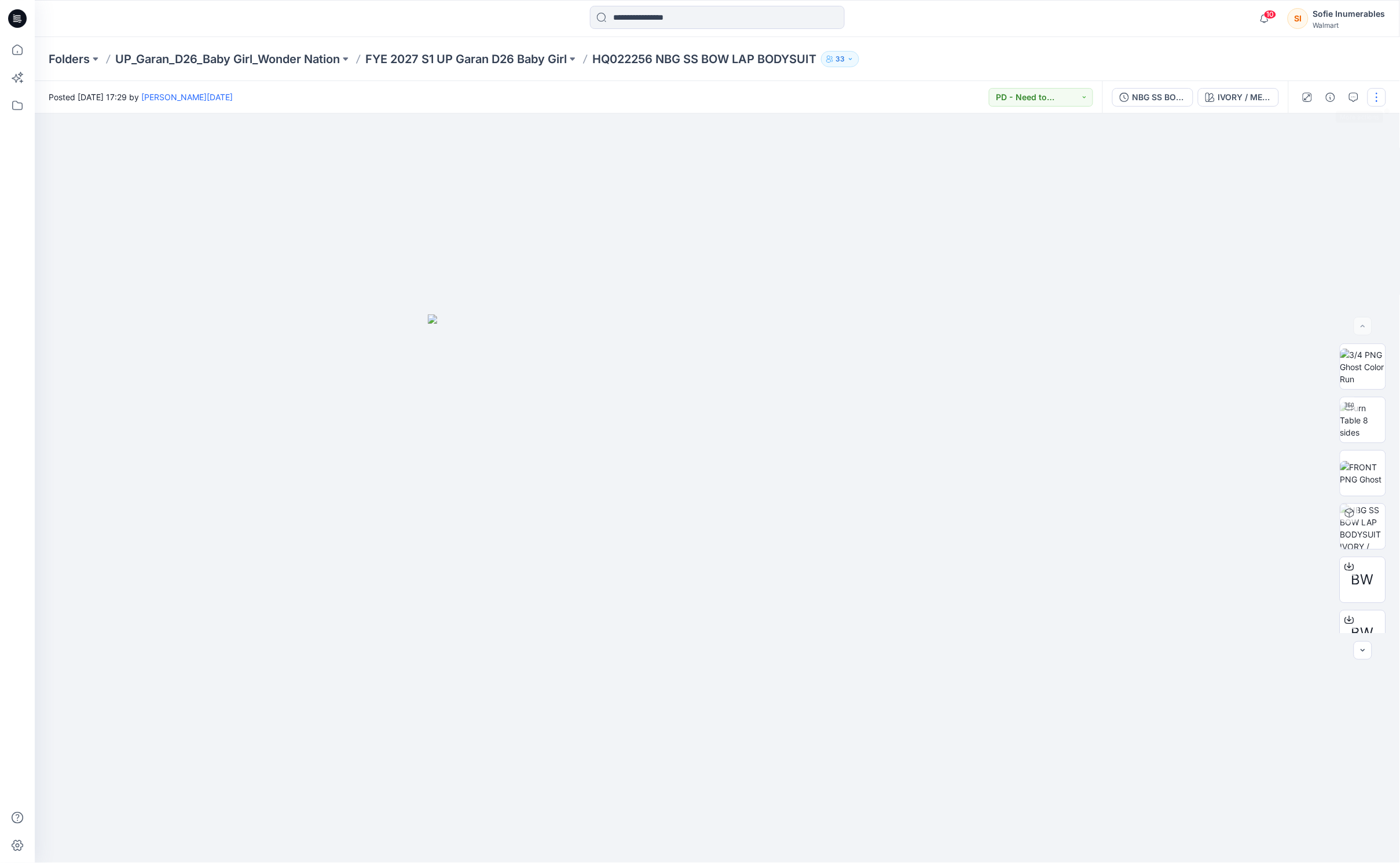
click at [1374, 94] on button "button" at bounding box center [1376, 97] width 18 height 18
click at [1320, 135] on button "Like" at bounding box center [1325, 128] width 106 height 22
click at [1316, 130] on p "Unlike" at bounding box center [1304, 128] width 23 height 12
click at [1305, 188] on p "Edit" at bounding box center [1300, 182] width 15 height 12
click at [1218, 99] on div "OLD IVORY CREAM" at bounding box center [1245, 97] width 54 height 13
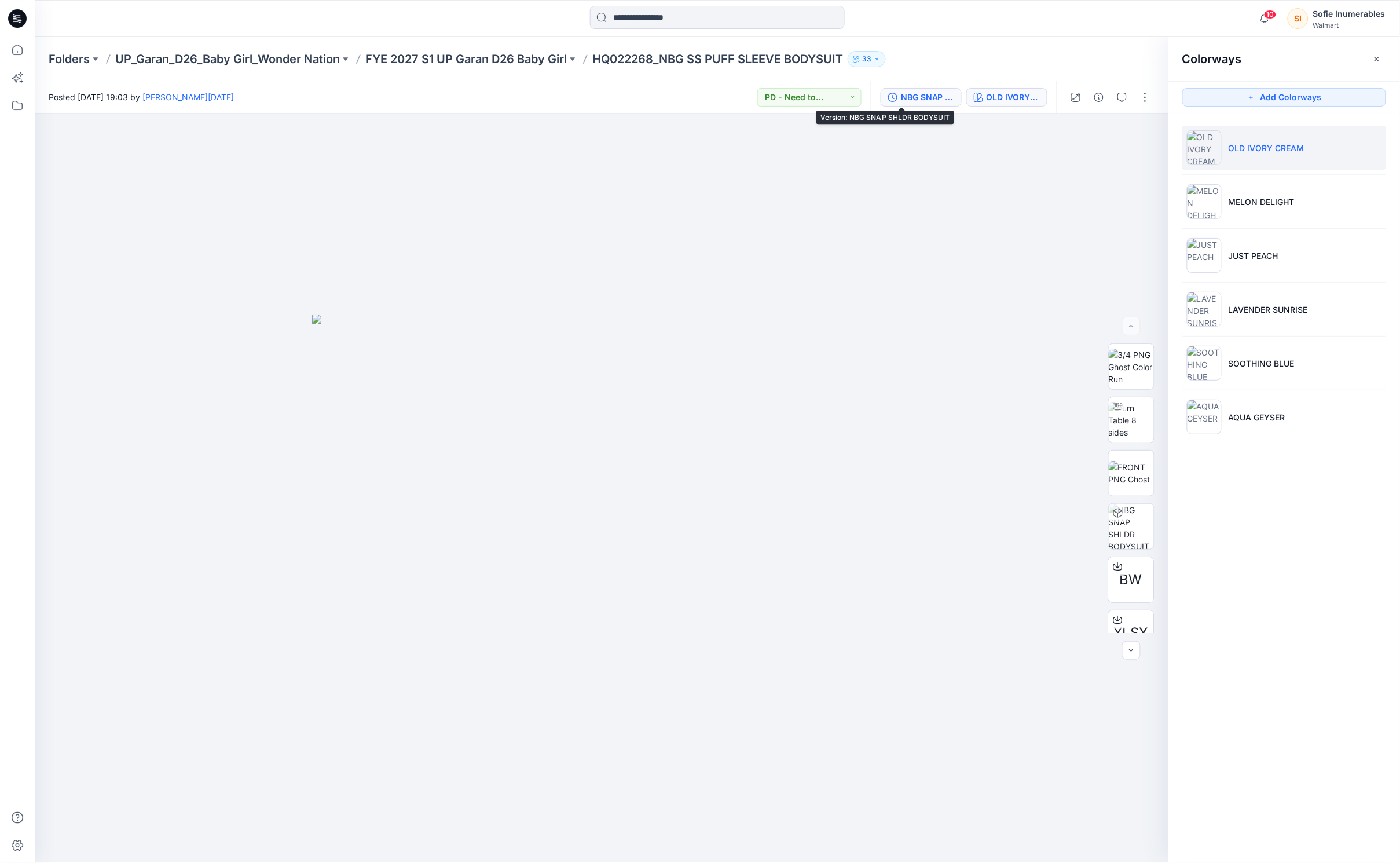
click at [908, 94] on div "NBG SNAP SHLDR BODYSUIT" at bounding box center [928, 97] width 54 height 13
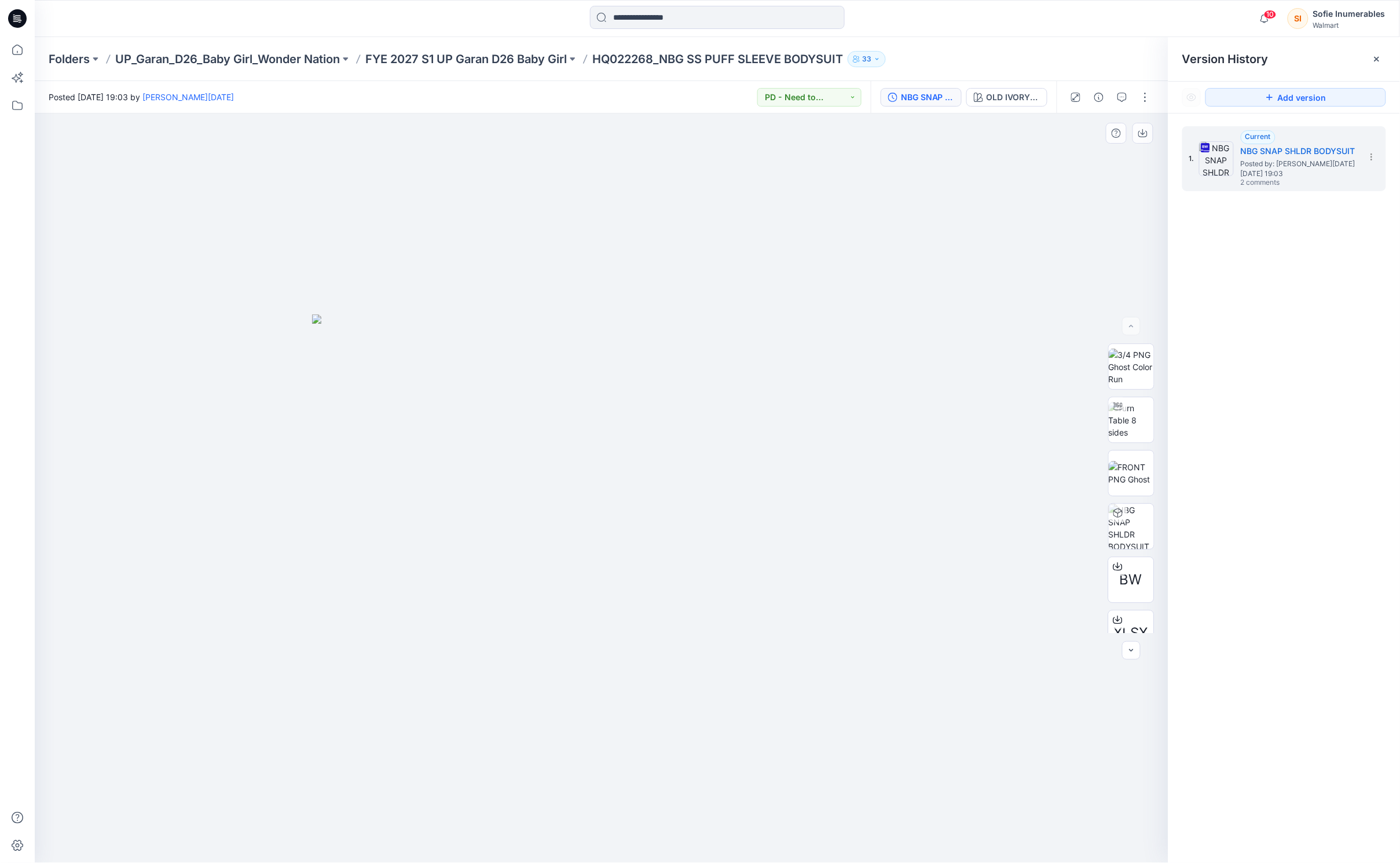
click at [1050, 180] on div at bounding box center [601, 487] width 1134 height 749
click at [1285, 162] on span "Posted by: Emahnuyah Noel" at bounding box center [1298, 163] width 116 height 11
click at [1295, 161] on span "Posted by: Emahnuyah Noel" at bounding box center [1298, 163] width 116 height 11
click at [1377, 59] on g at bounding box center [1376, 59] width 4 height 4
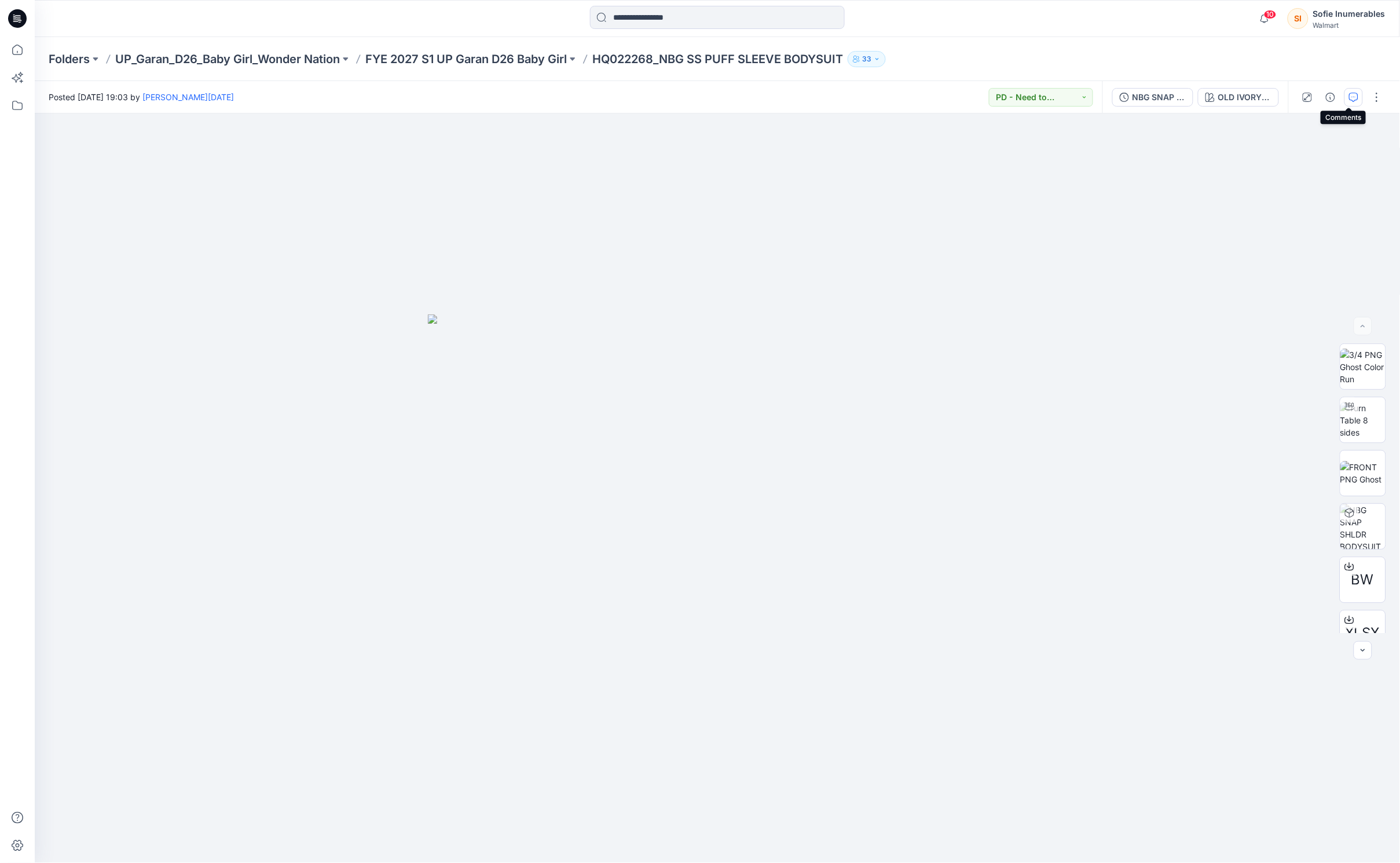
click at [1349, 98] on icon "button" at bounding box center [1353, 97] width 10 height 10
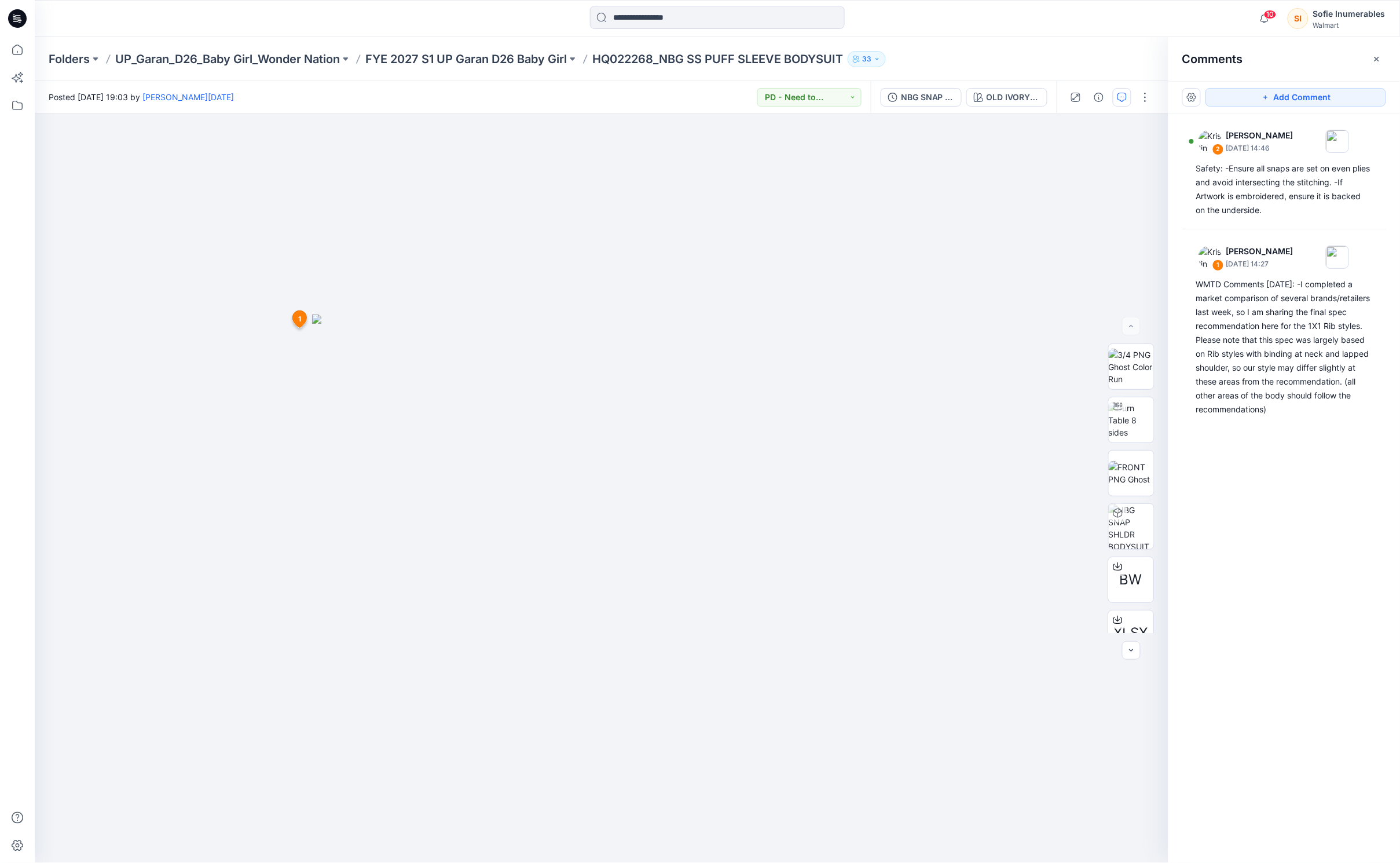
click at [1378, 60] on icon "button" at bounding box center [1377, 59] width 10 height 10
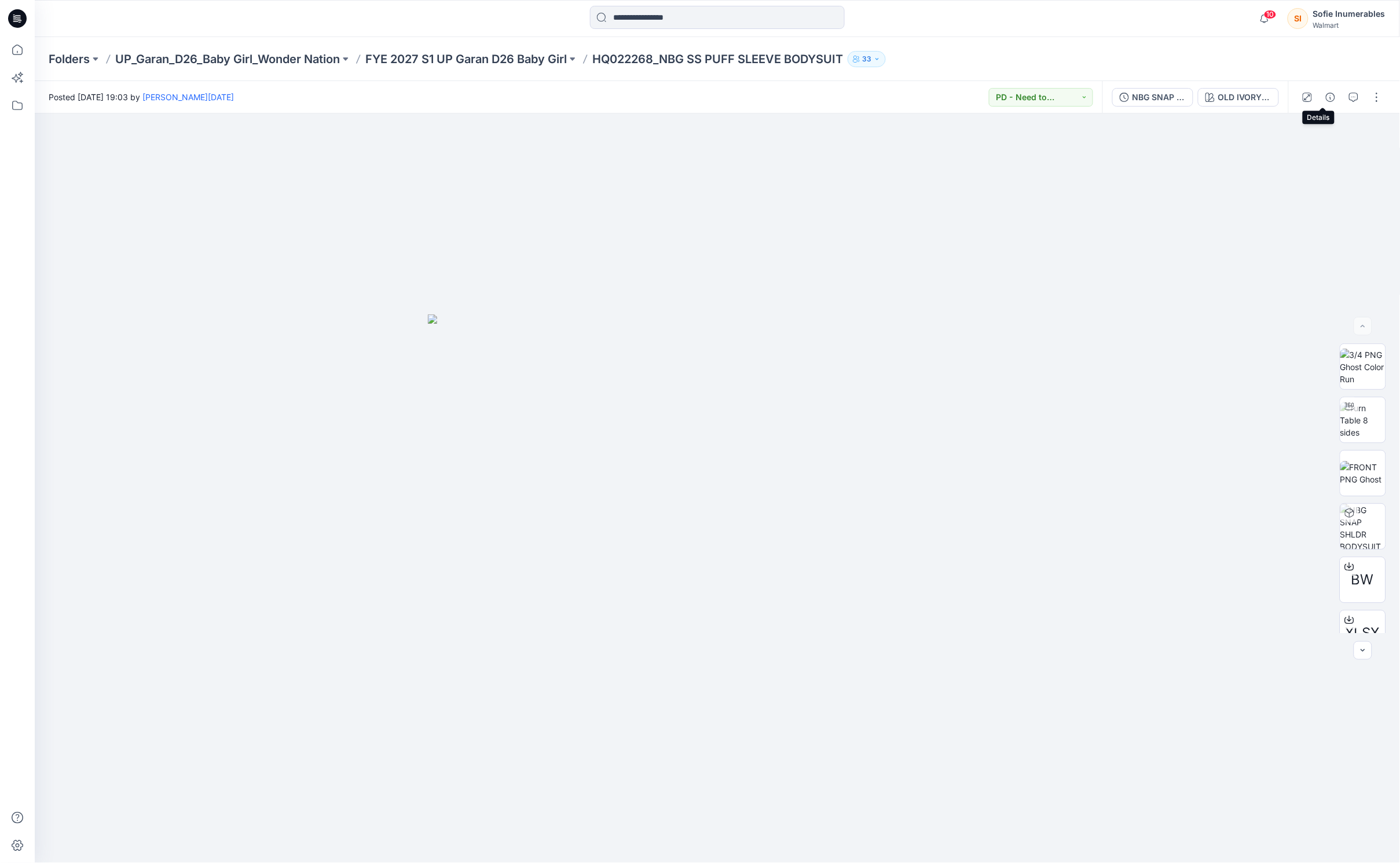
click at [1326, 94] on icon "button" at bounding box center [1330, 97] width 10 height 10
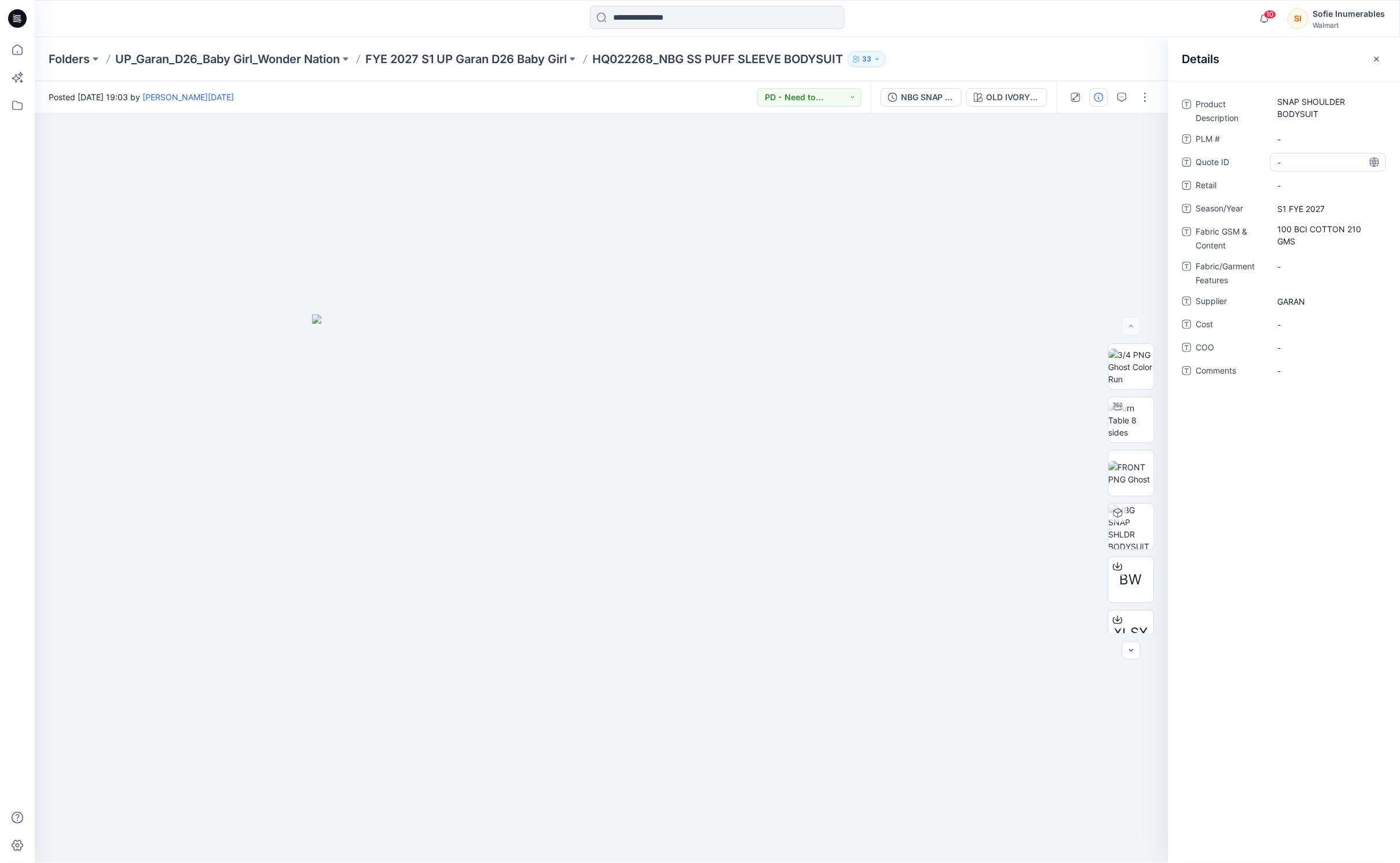
click at [1290, 162] on ID "-" at bounding box center [1327, 162] width 101 height 12
click at [1296, 136] on \ "-" at bounding box center [1327, 139] width 101 height 12
type textarea "********"
click at [1316, 111] on Description "SNAP SHOULDER BODYSUIT" at bounding box center [1327, 108] width 101 height 24
click at [1000, 186] on div at bounding box center [601, 487] width 1134 height 749
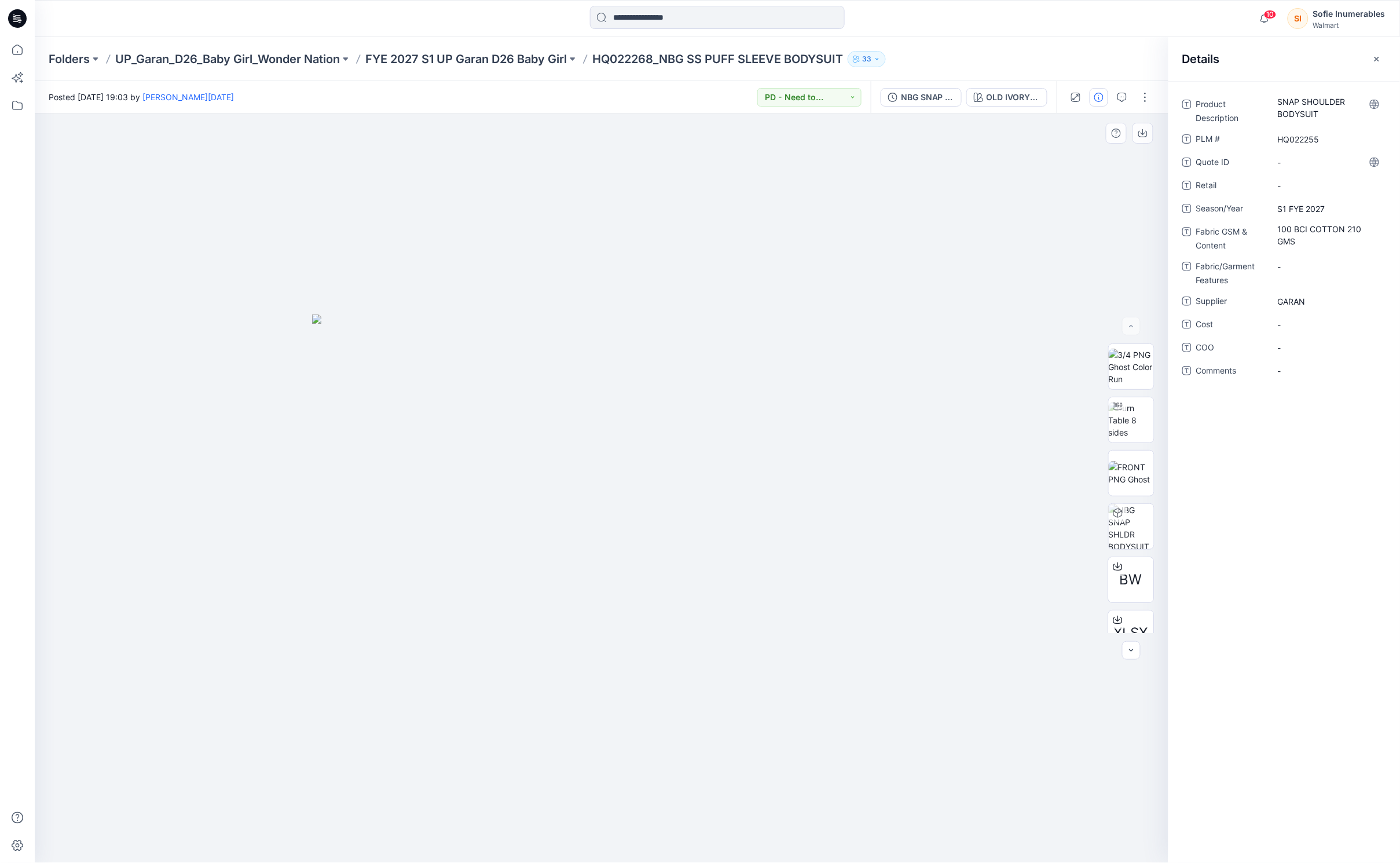
click at [814, 278] on div at bounding box center [601, 487] width 1134 height 749
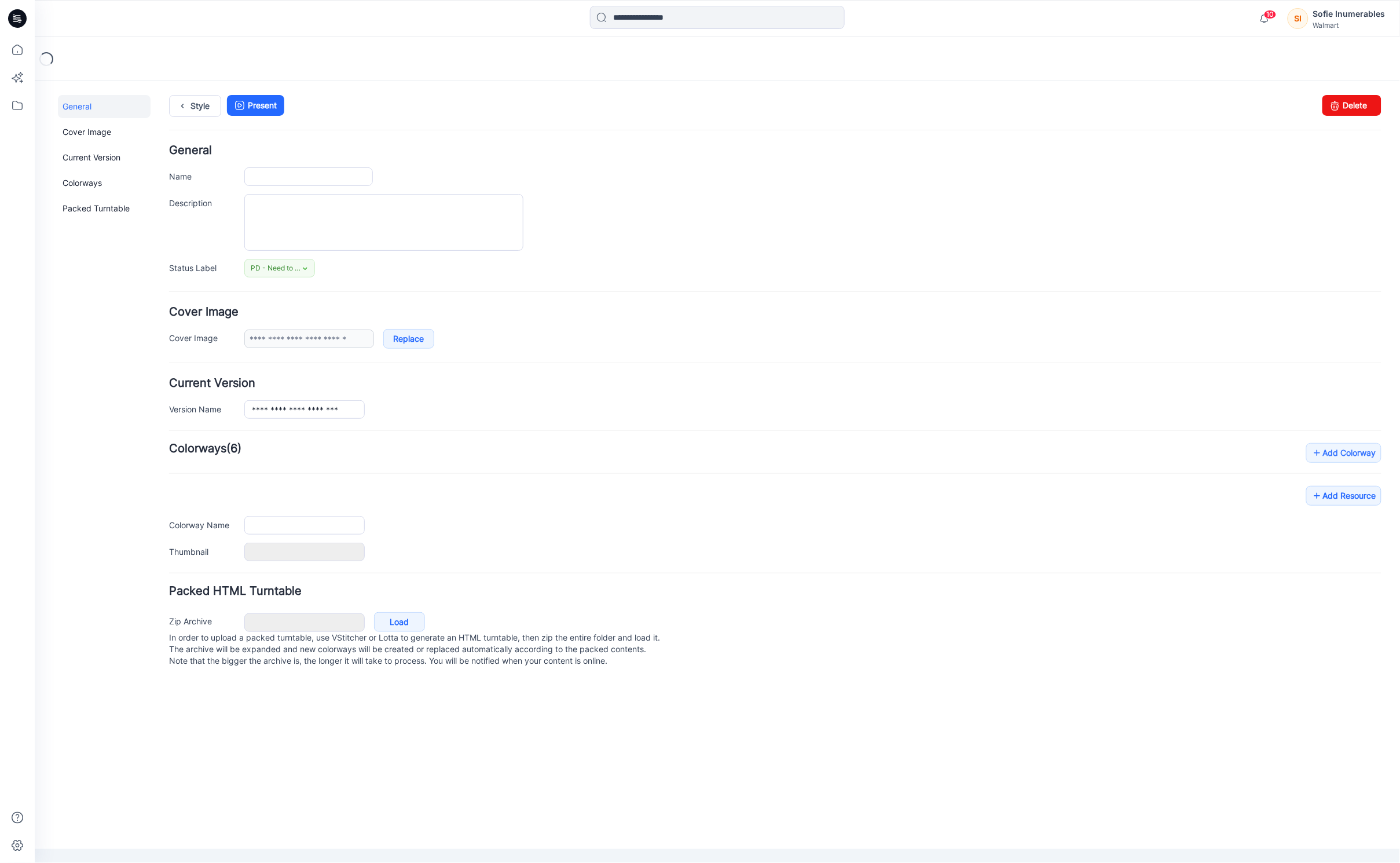
type input "**********"
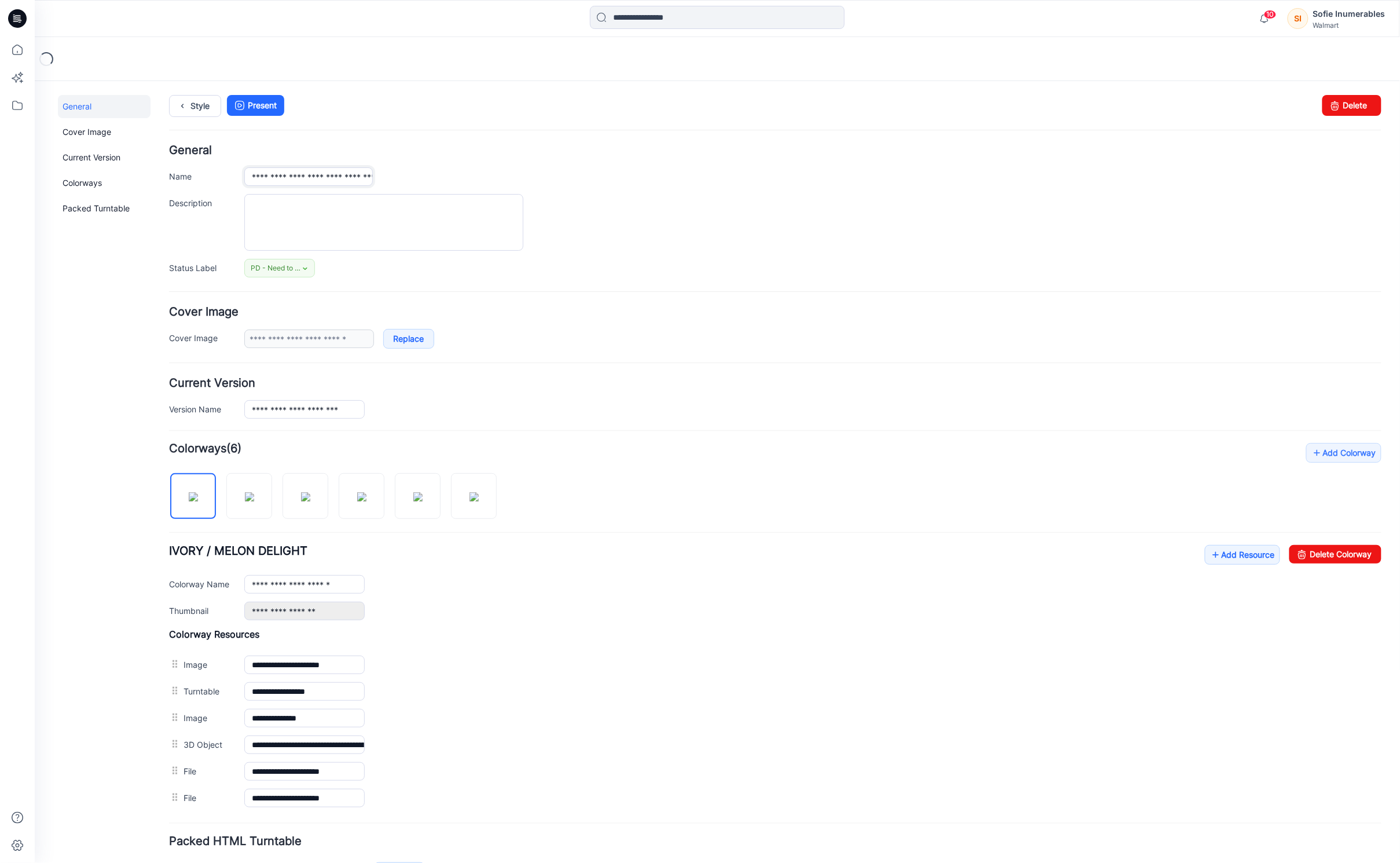
drag, startPoint x: 278, startPoint y: 176, endPoint x: 163, endPoint y: 178, distance: 115.0
click at [161, 175] on div "**********" at bounding box center [710, 505] width 1351 height 851
paste input "text"
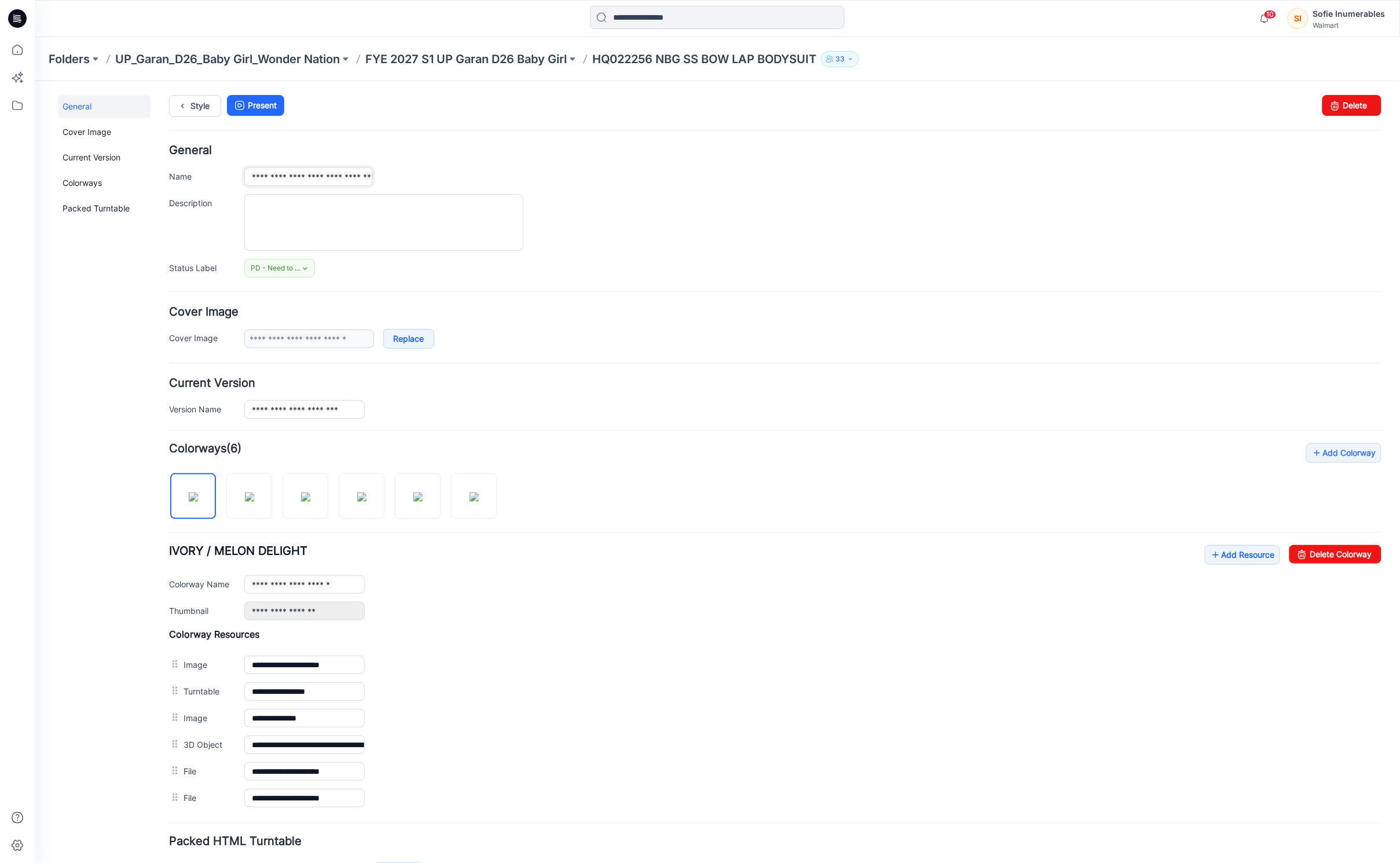
type input "**********"
click at [570, 49] on div "Folders UP_Garan_D26_Baby Girl_Wonder Nation FYE 2027 S1 UP Garan D26 Baby Girl…" at bounding box center [717, 59] width 1365 height 44
click at [559, 56] on p "FYE 2027 S1 UP Garan D26 Baby Girl" at bounding box center [466, 59] width 201 height 16
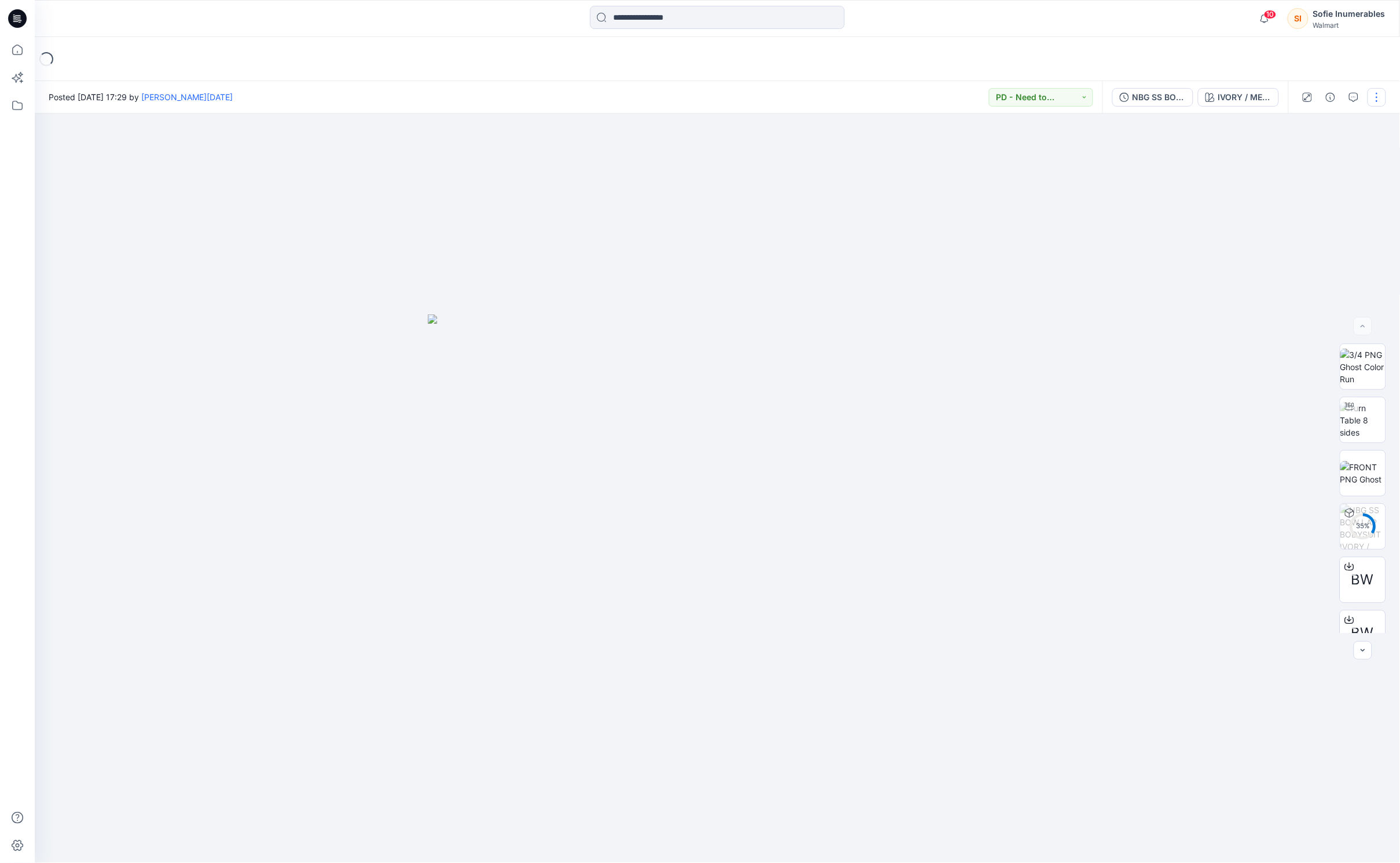
click at [1378, 95] on button "button" at bounding box center [1376, 97] width 18 height 18
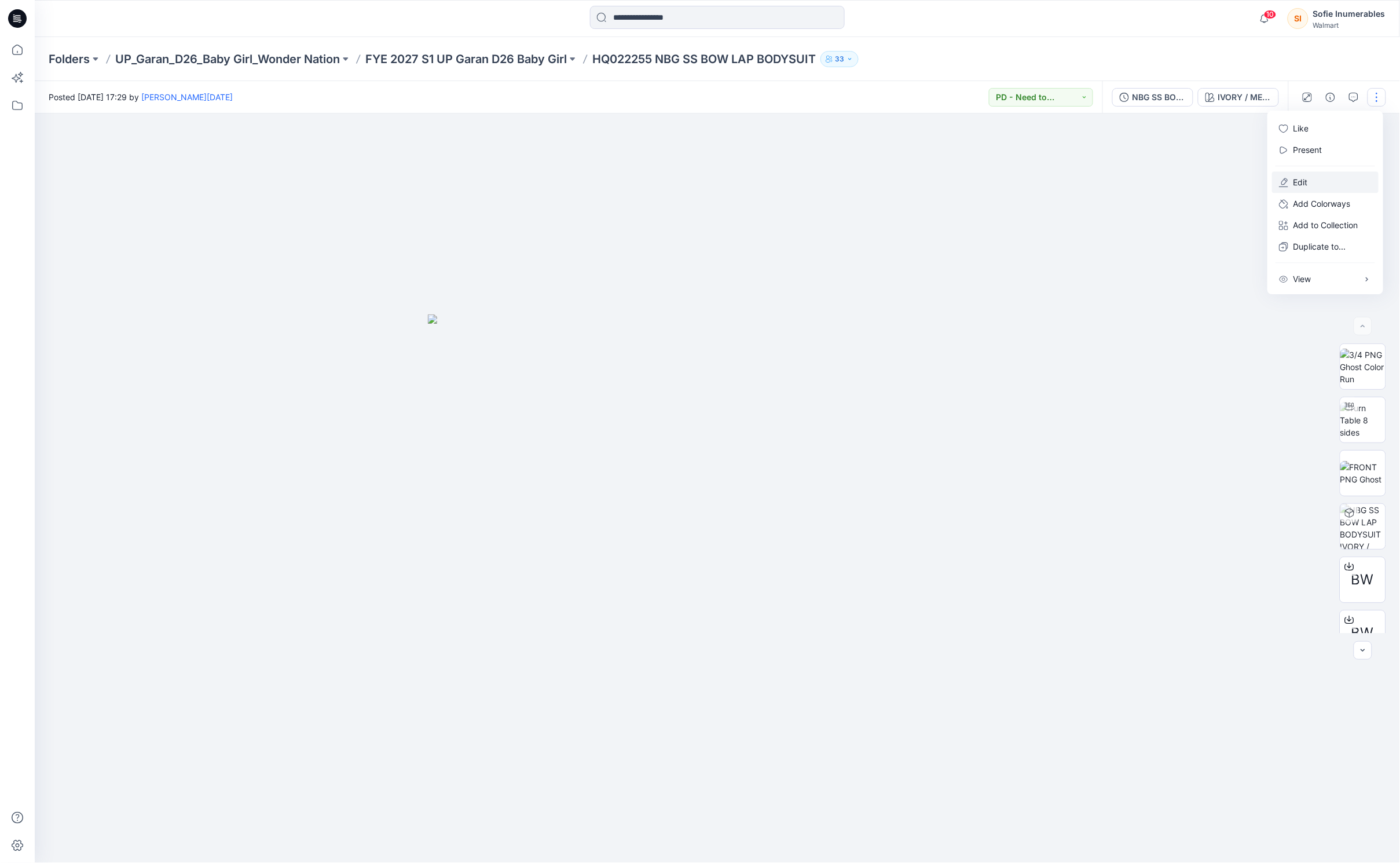
click at [1300, 188] on p "Edit" at bounding box center [1300, 182] width 15 height 12
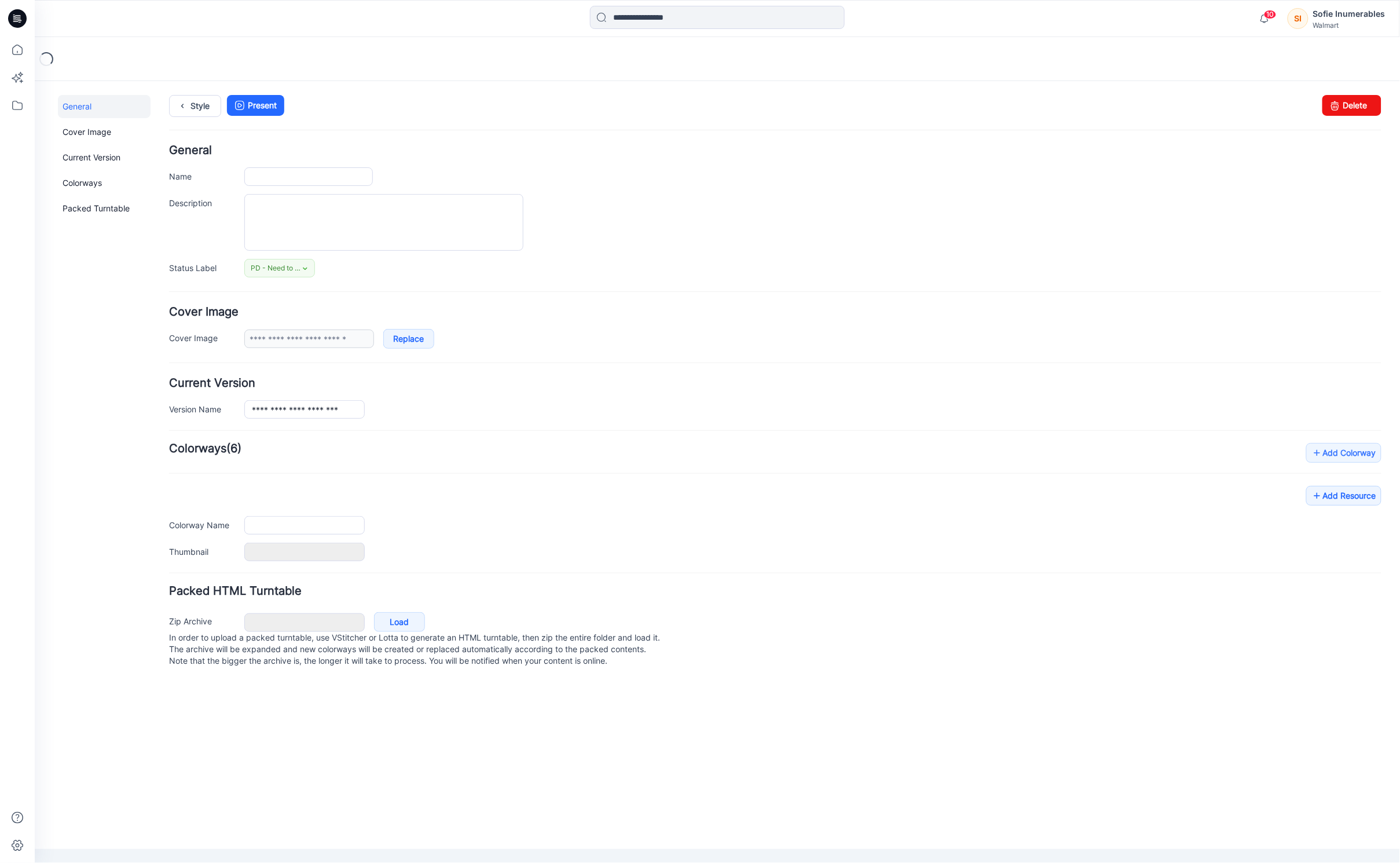
type input "**********"
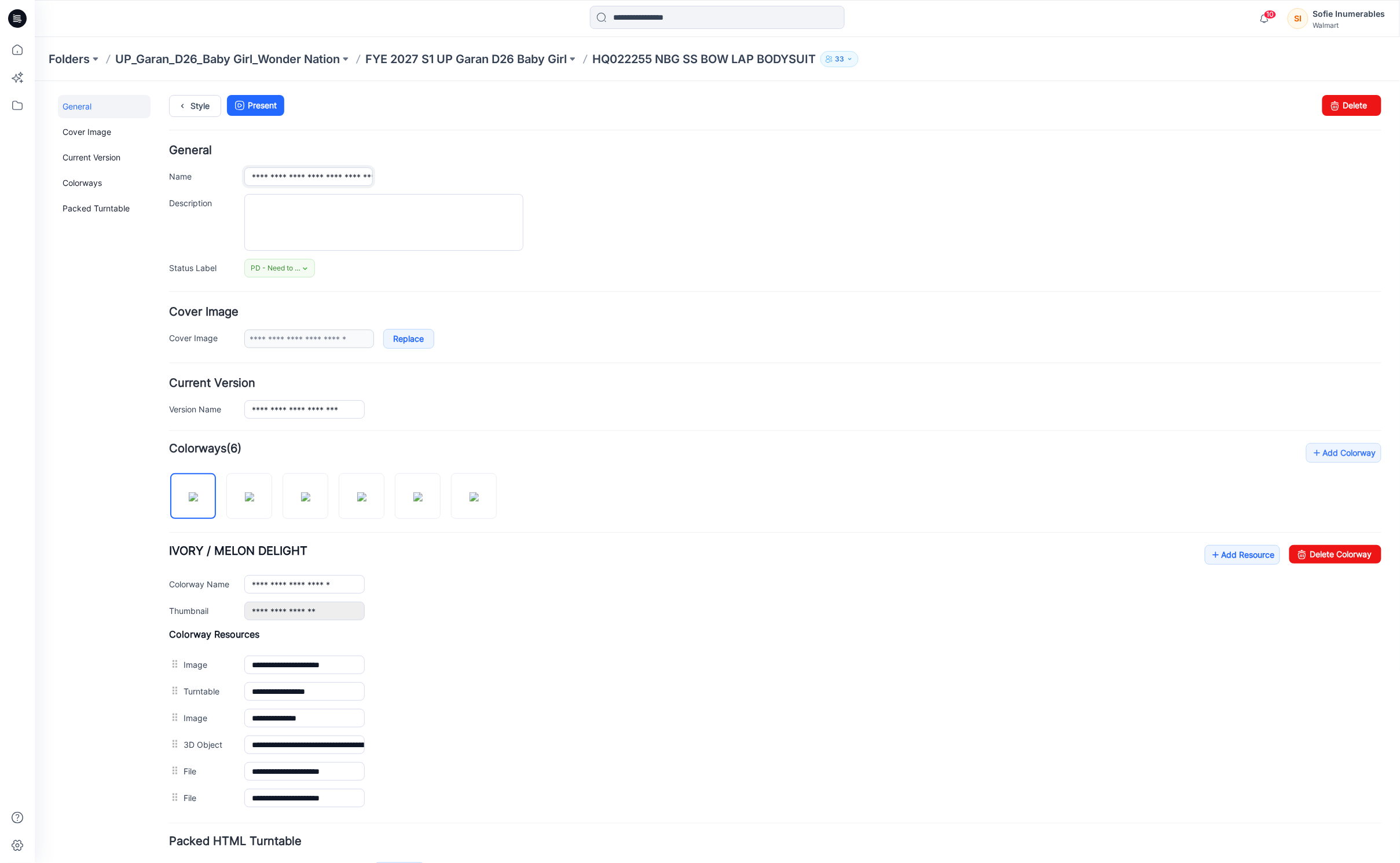
drag, startPoint x: 289, startPoint y: 178, endPoint x: 231, endPoint y: 168, distance: 58.9
click at [231, 169] on div "**********" at bounding box center [775, 175] width 1213 height 18
paste input "text"
type input "**********"
click at [618, 66] on p "HQ022255 NBG SS BOW LAP BODYSUIT" at bounding box center [704, 59] width 224 height 16
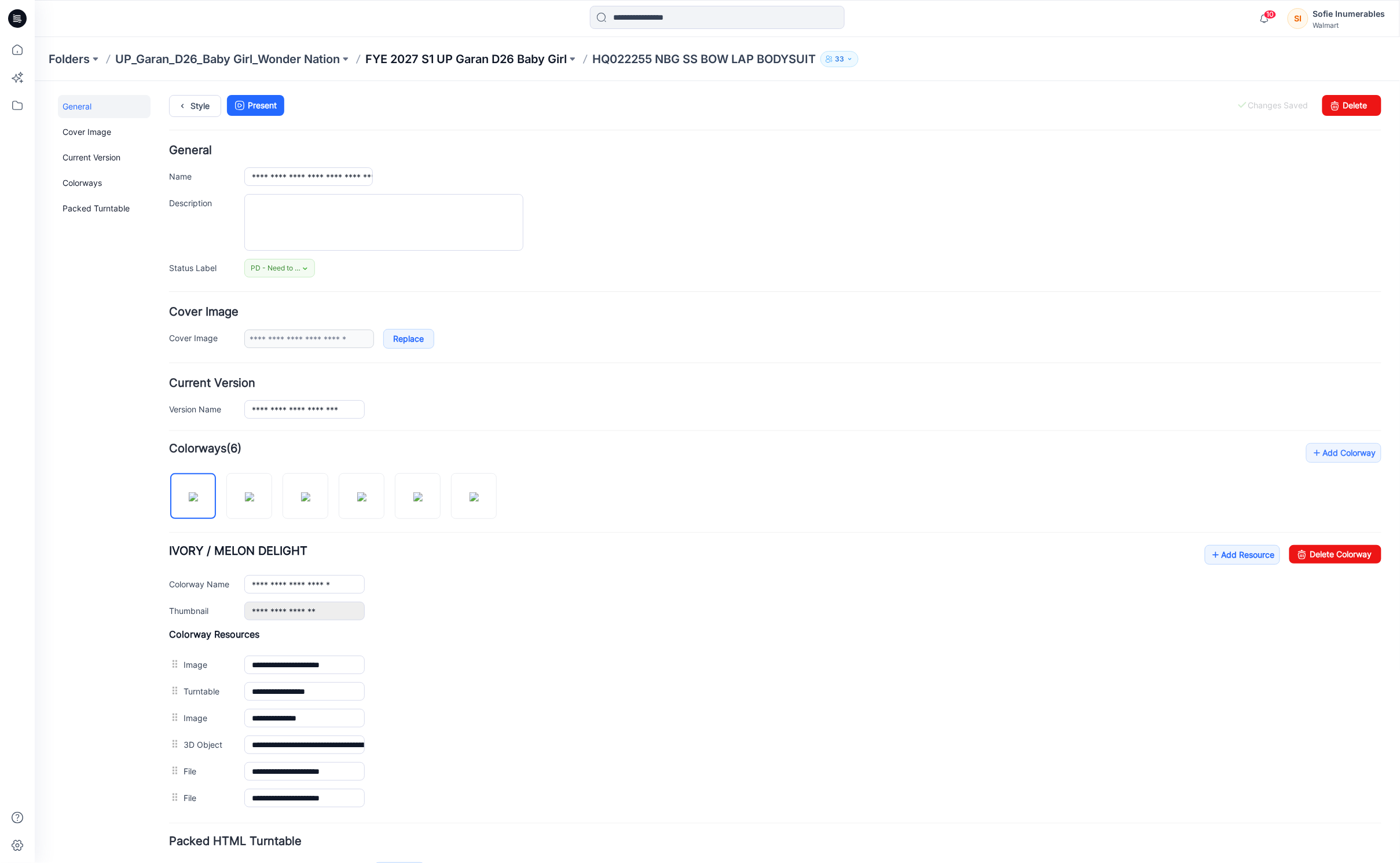
click at [555, 60] on p "FYE 2027 S1 UP Garan D26 Baby Girl" at bounding box center [466, 59] width 201 height 16
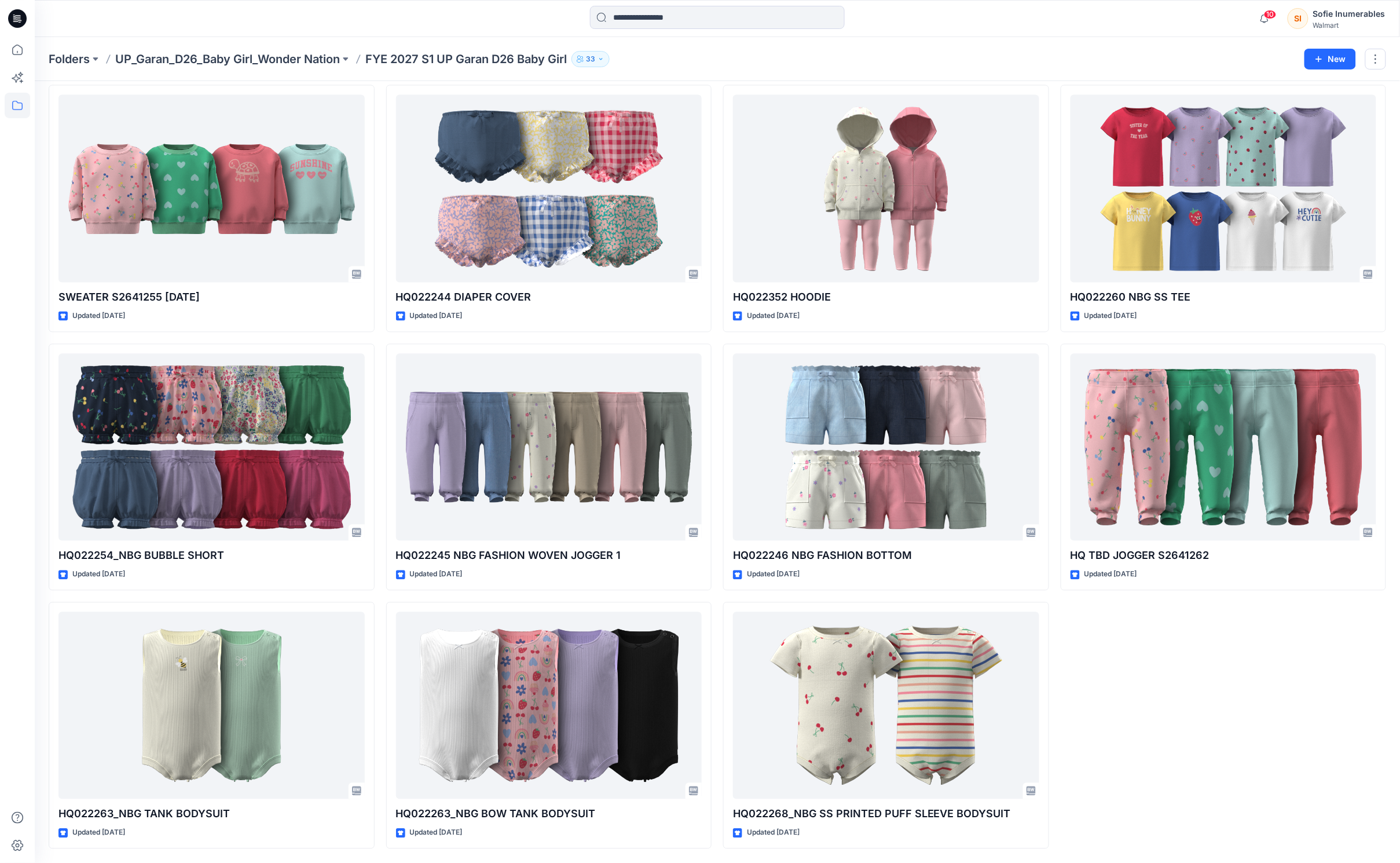
scroll to position [904, 0]
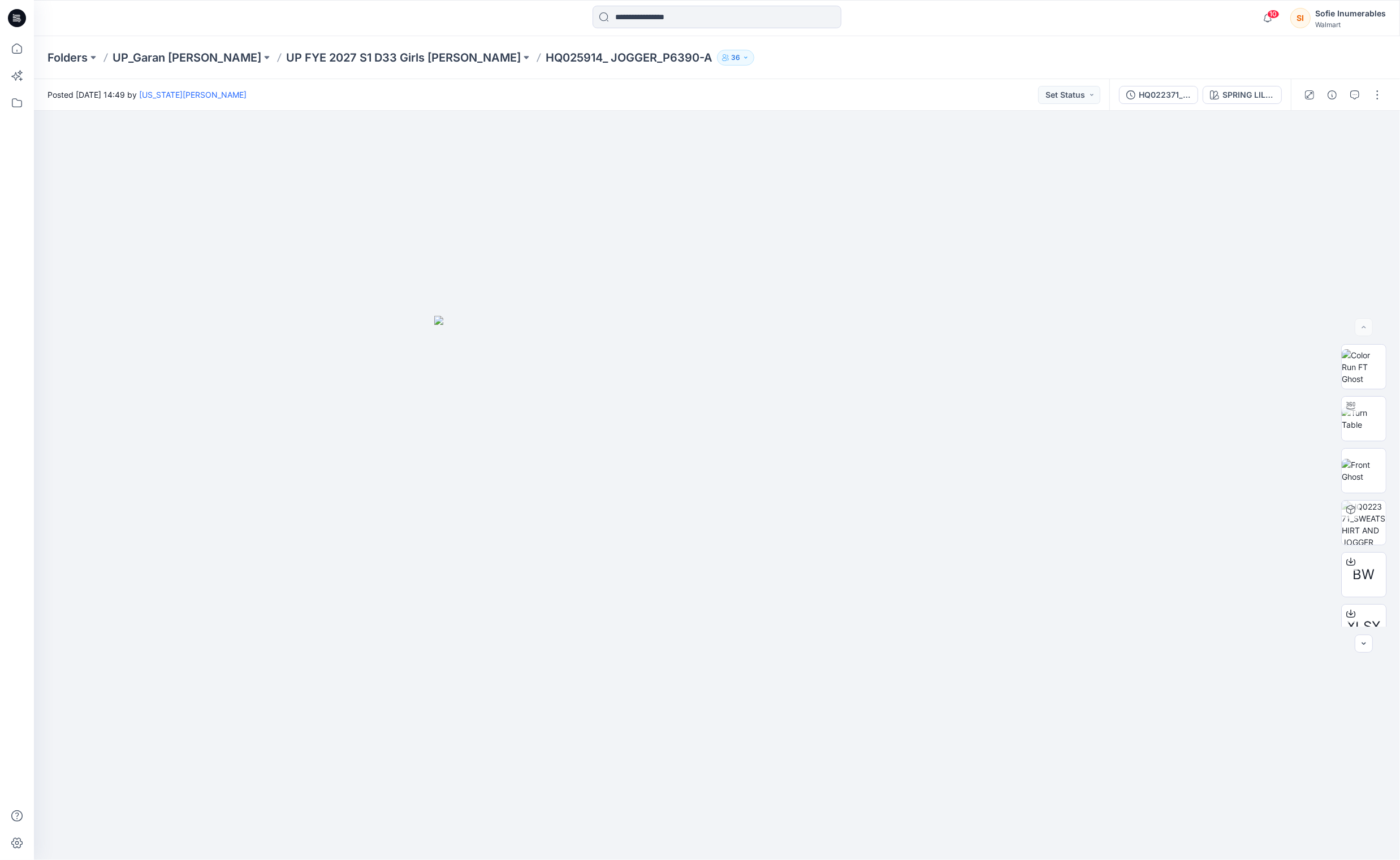
click at [1348, 11] on div "Sofie Inumerables" at bounding box center [1350, 13] width 71 height 13
drag, startPoint x: 1317, startPoint y: 51, endPoint x: 1303, endPoint y: 61, distance: 17.2
click at [1317, 51] on div "SI Sofie Inumerables Walmart" at bounding box center [1300, 62] width 170 height 42
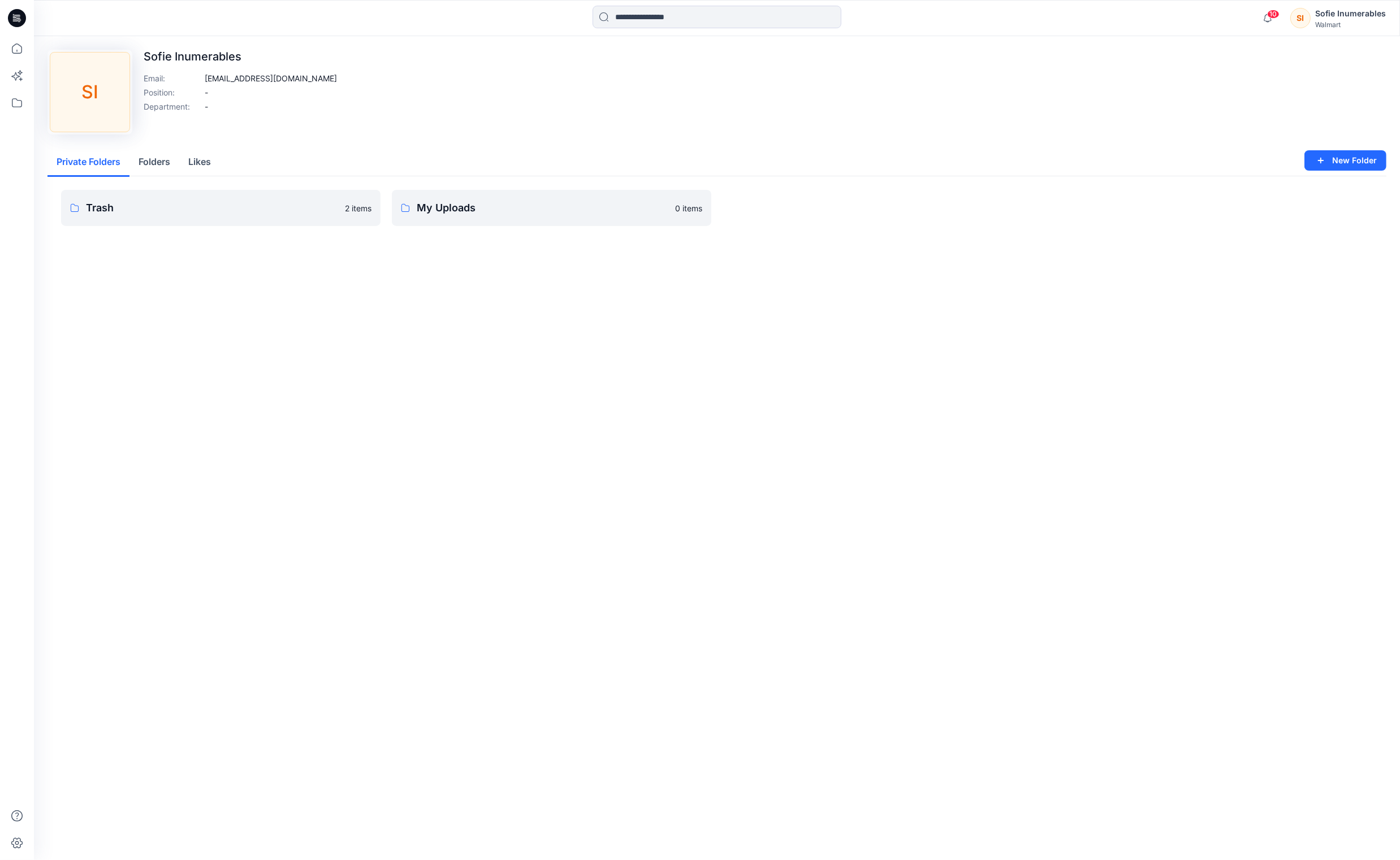
click at [144, 177] on button "Folders" at bounding box center [153, 163] width 50 height 29
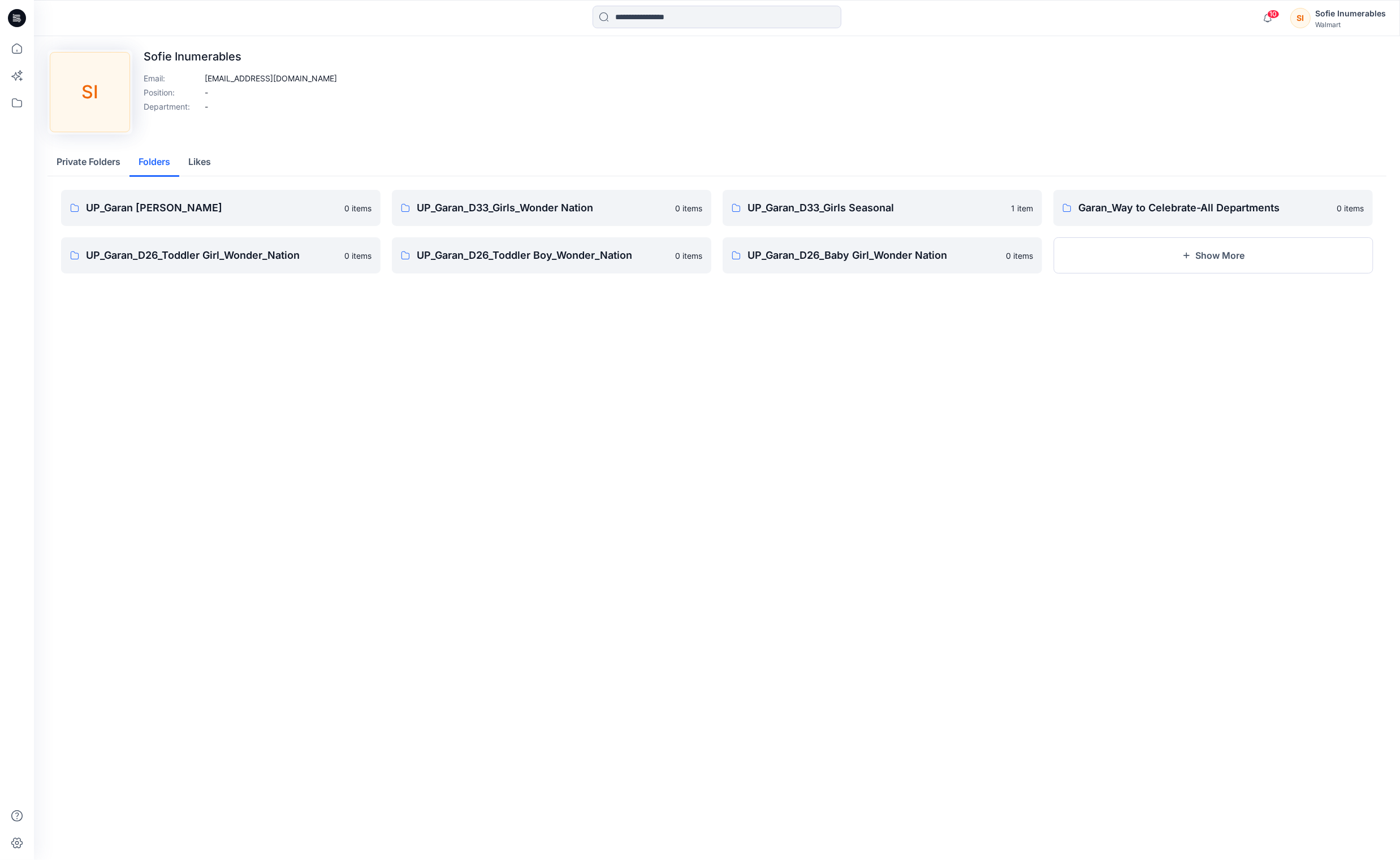
drag, startPoint x: 85, startPoint y: 185, endPoint x: 105, endPoint y: 184, distance: 20.0
click at [86, 177] on button "Private Folders" at bounding box center [88, 163] width 82 height 29
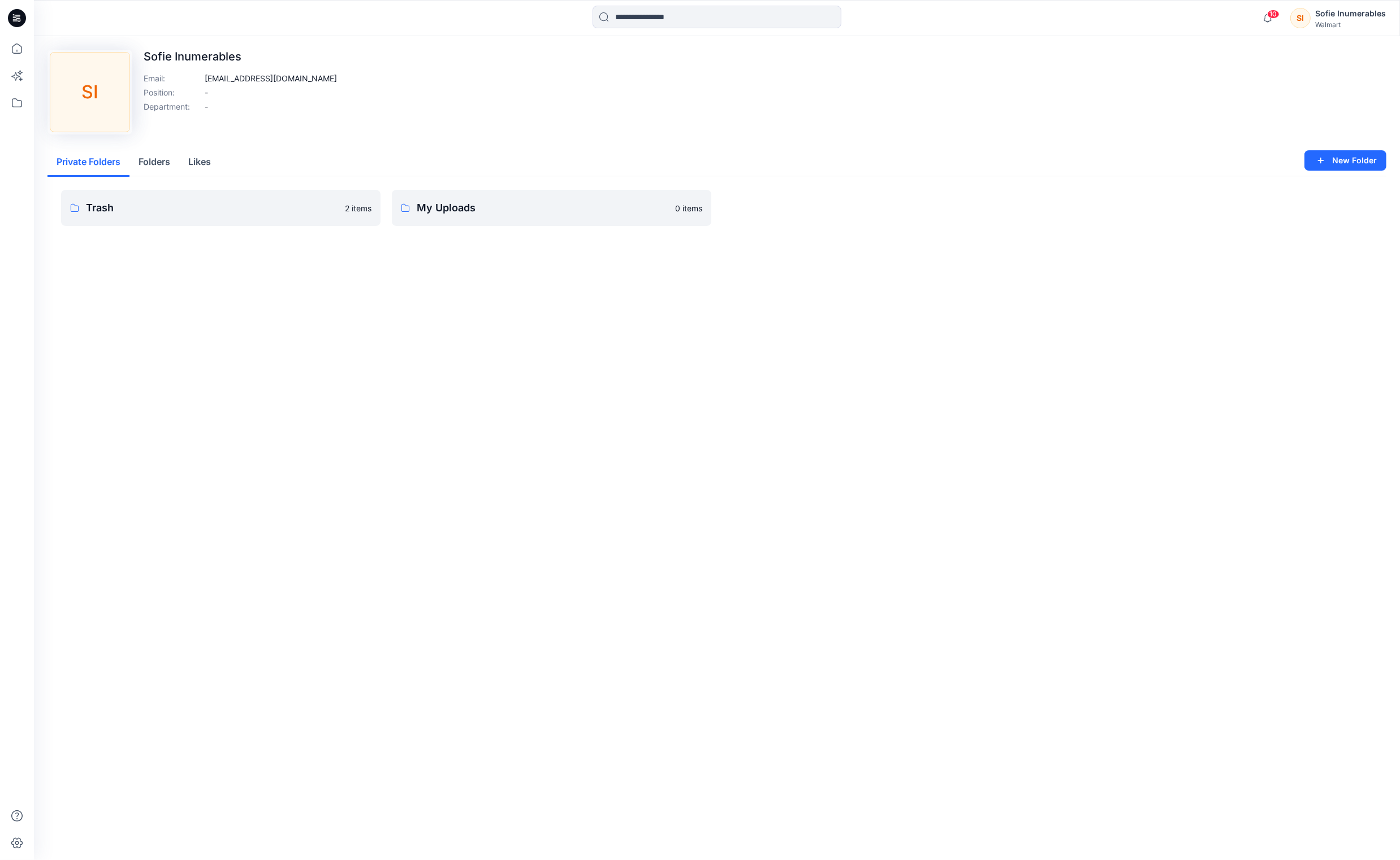
click at [213, 177] on button "Likes" at bounding box center [199, 163] width 40 height 29
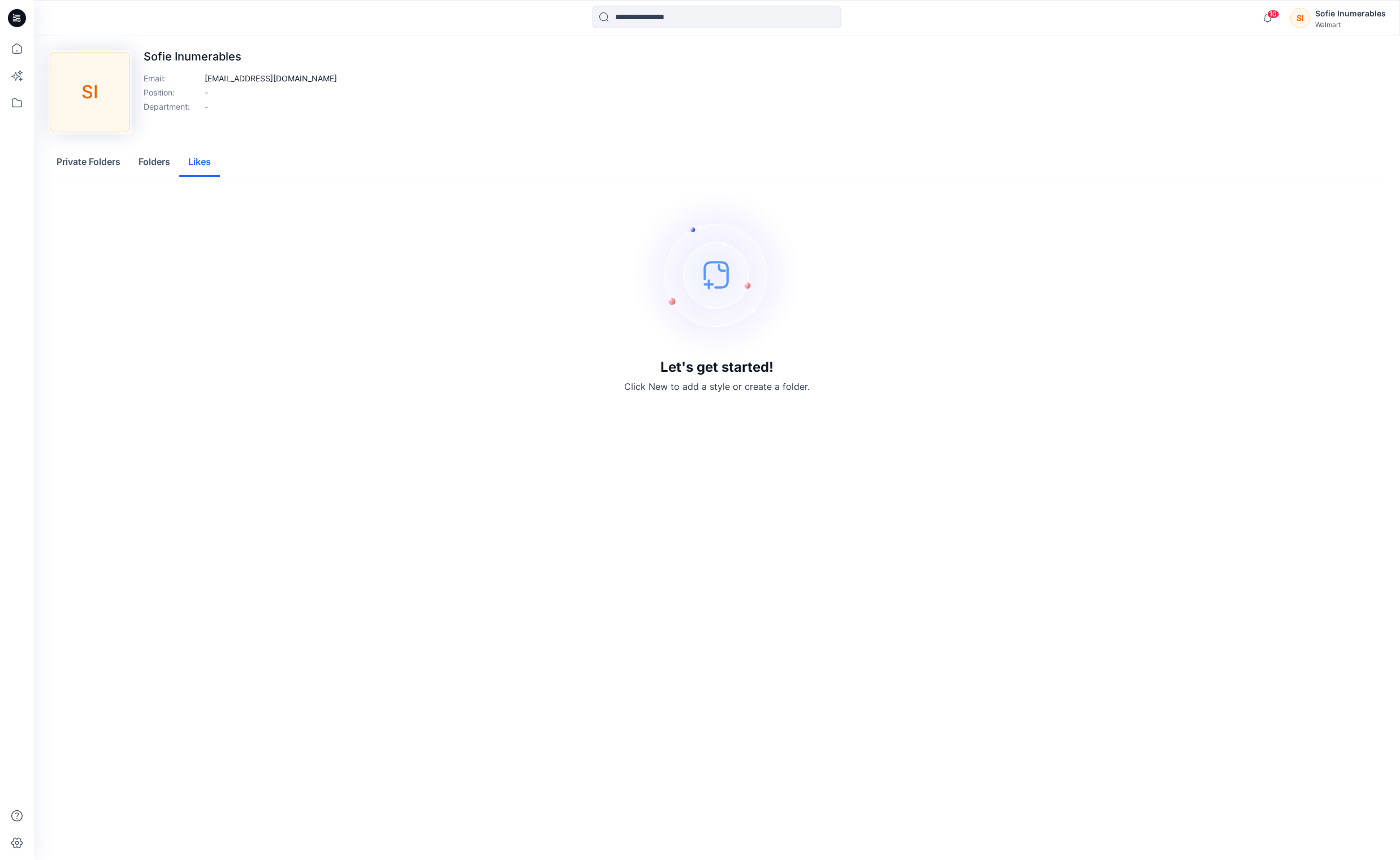
click at [127, 177] on button "Private Folders" at bounding box center [88, 163] width 82 height 29
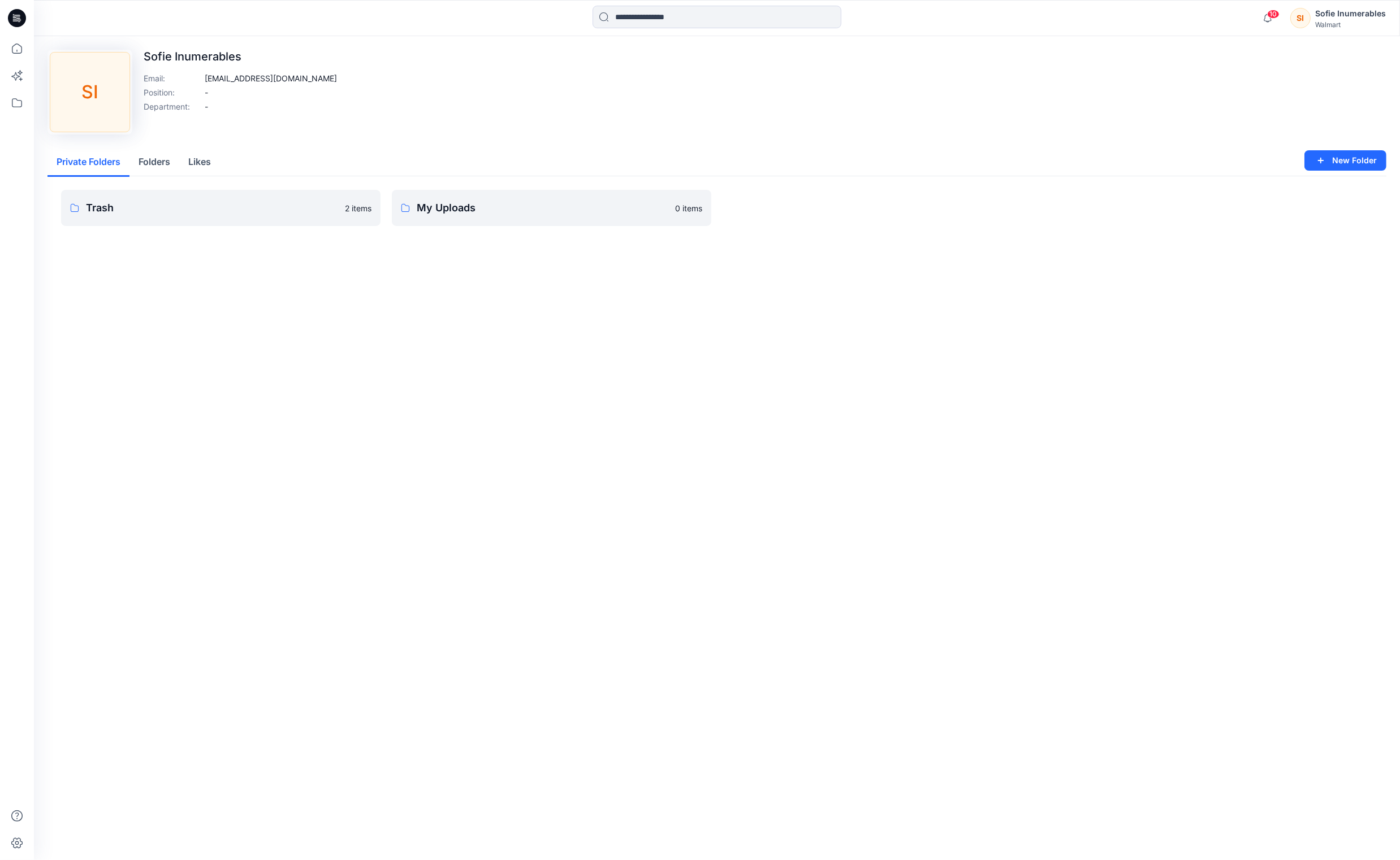
click at [148, 177] on button "Folders" at bounding box center [153, 163] width 50 height 29
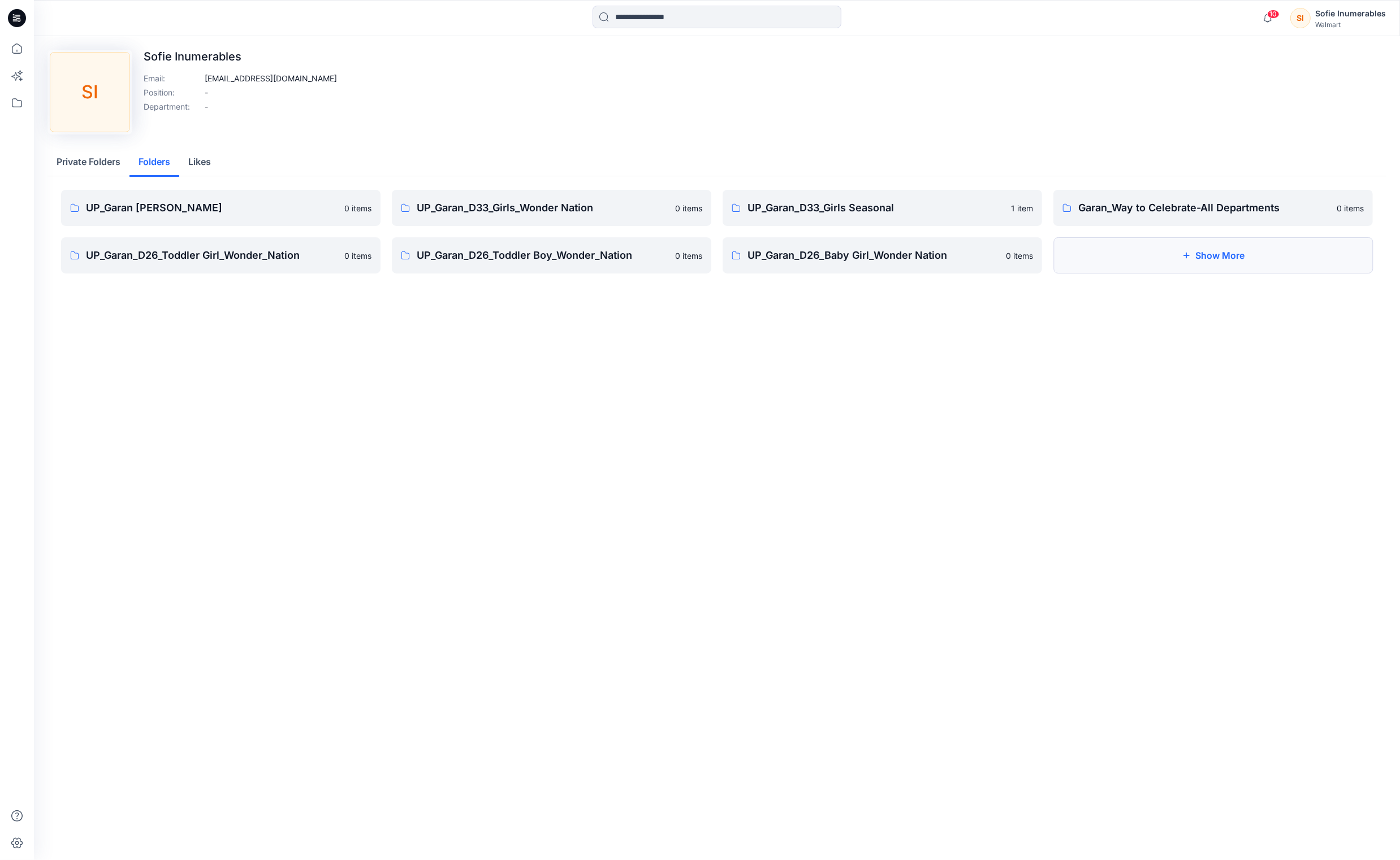
click at [1291, 273] on button "Show More" at bounding box center [1213, 255] width 320 height 36
